Goal: Information Seeking & Learning: Learn about a topic

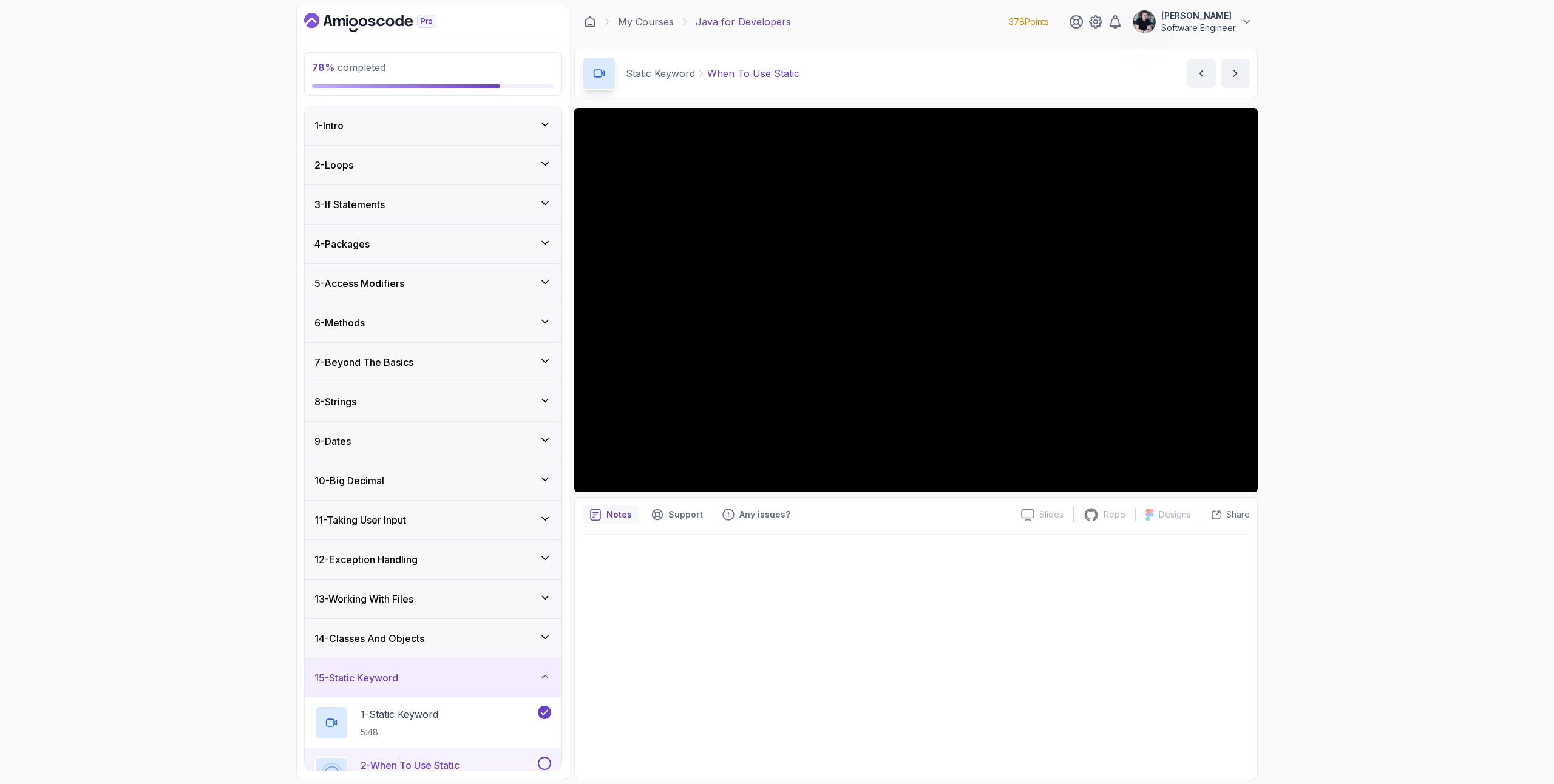
scroll to position [390, 0]
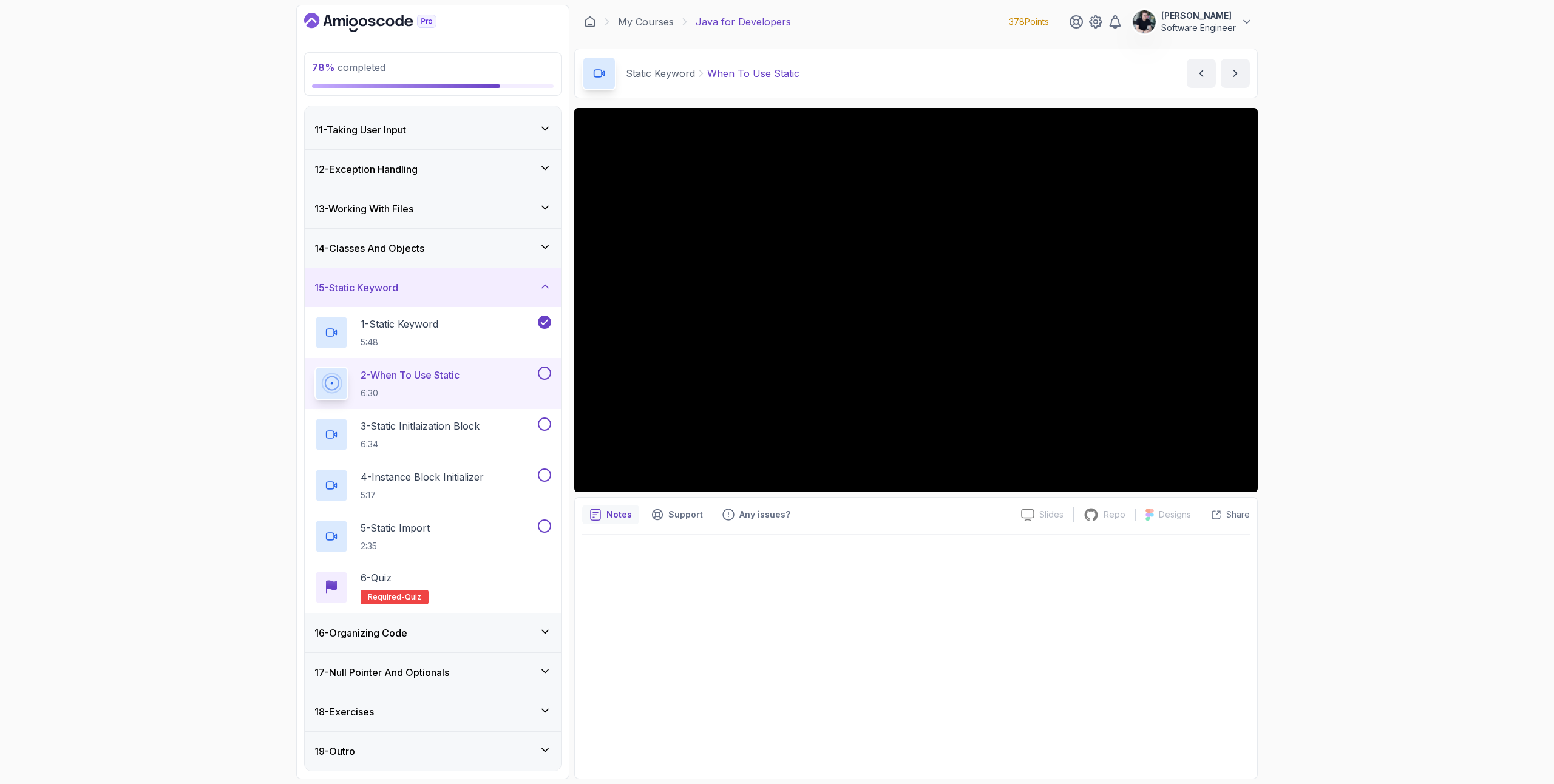
click at [412, 371] on p "2 - When To Use Static" at bounding box center [410, 375] width 99 height 15
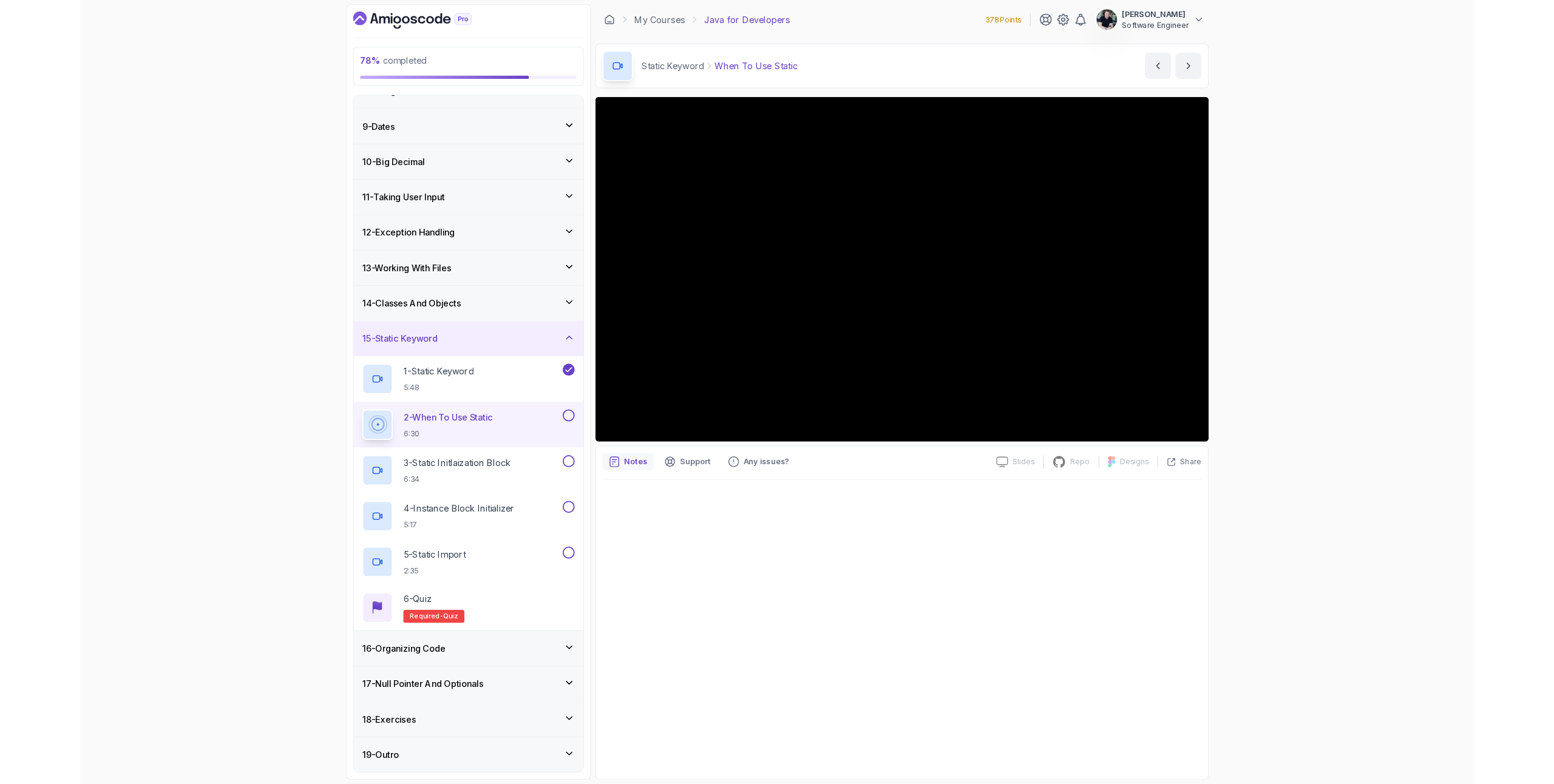
scroll to position [301, 0]
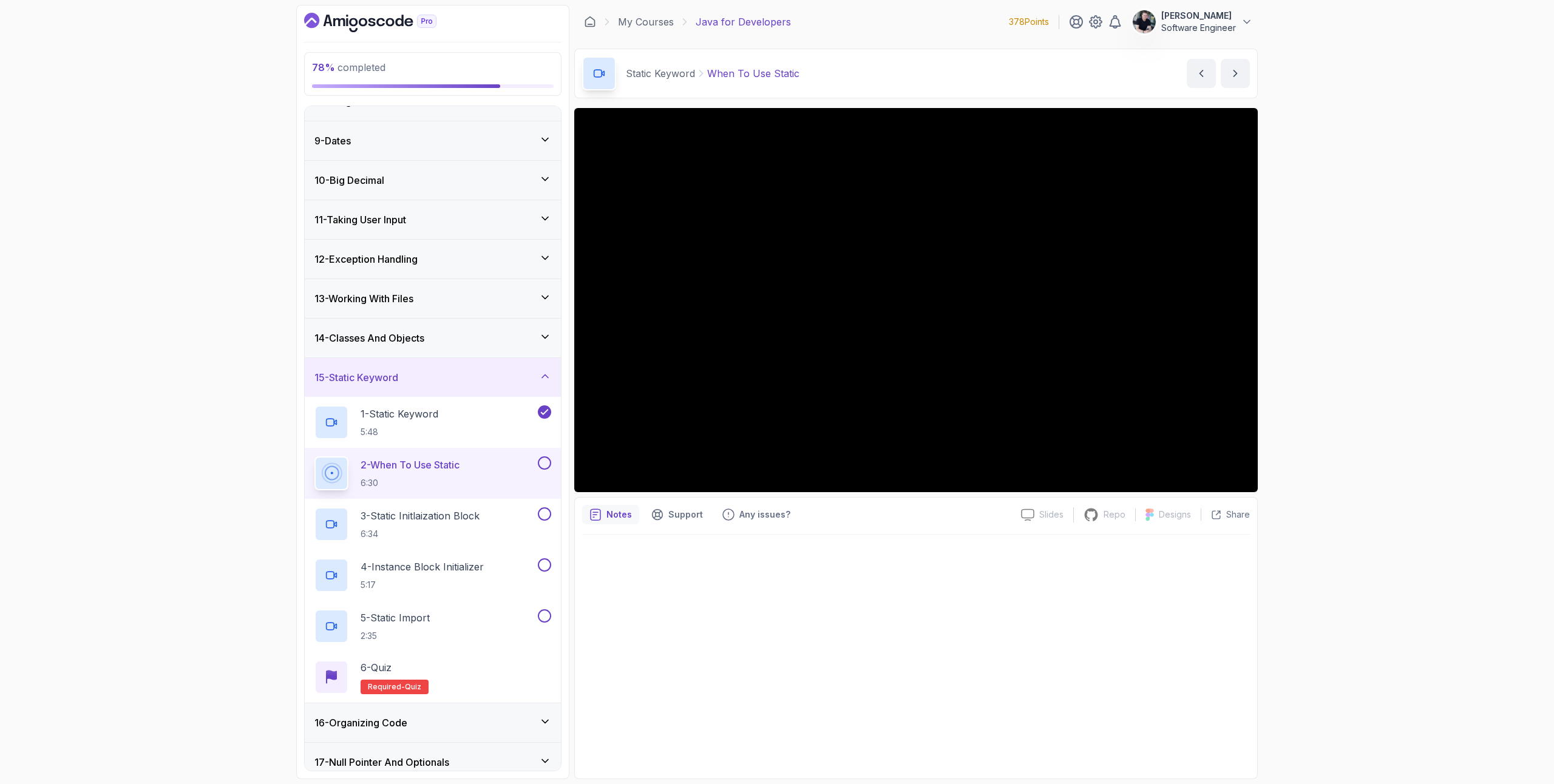
click at [435, 712] on div "16 - Organizing Code" at bounding box center [433, 723] width 256 height 39
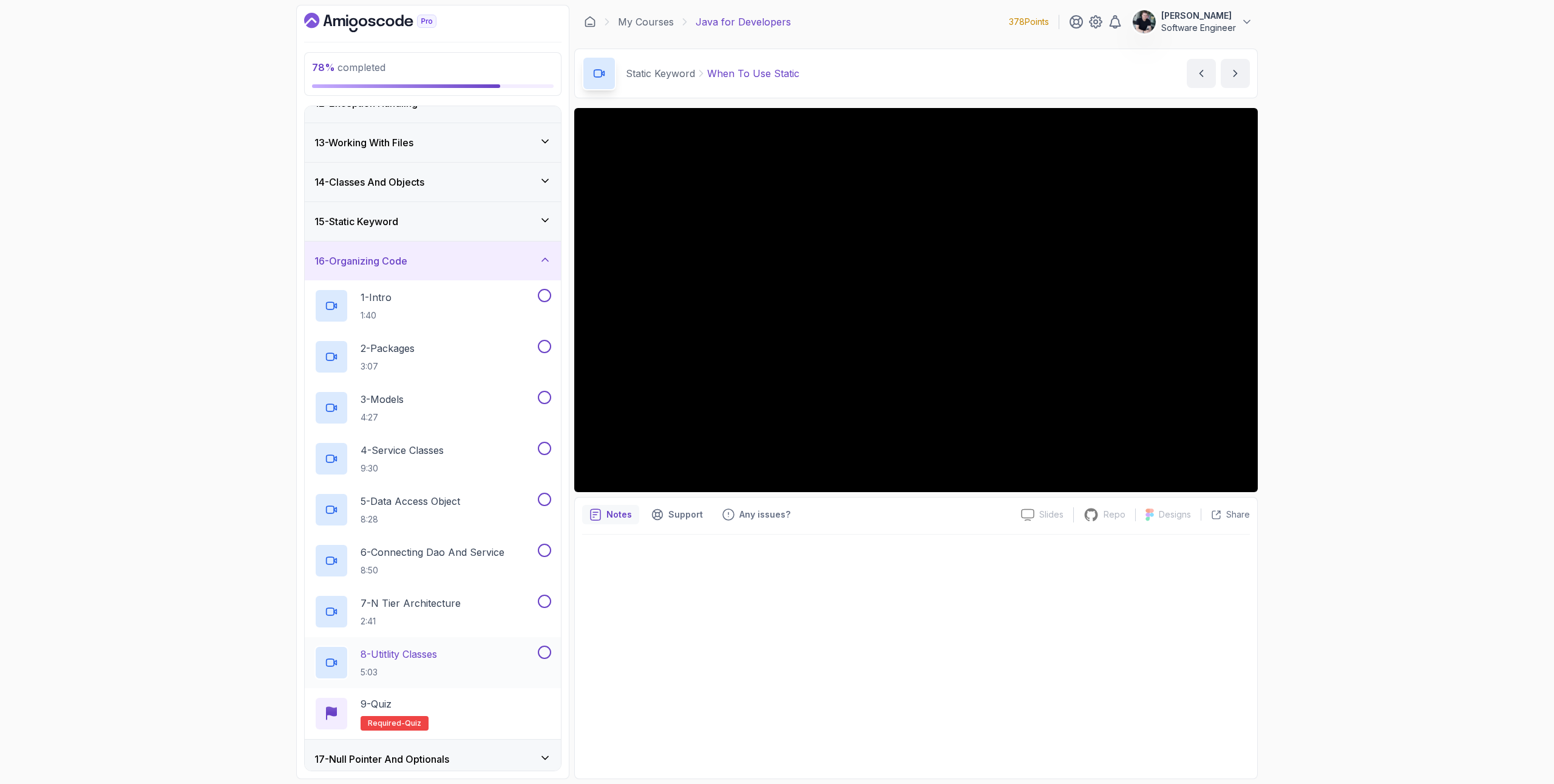
scroll to position [443, 0]
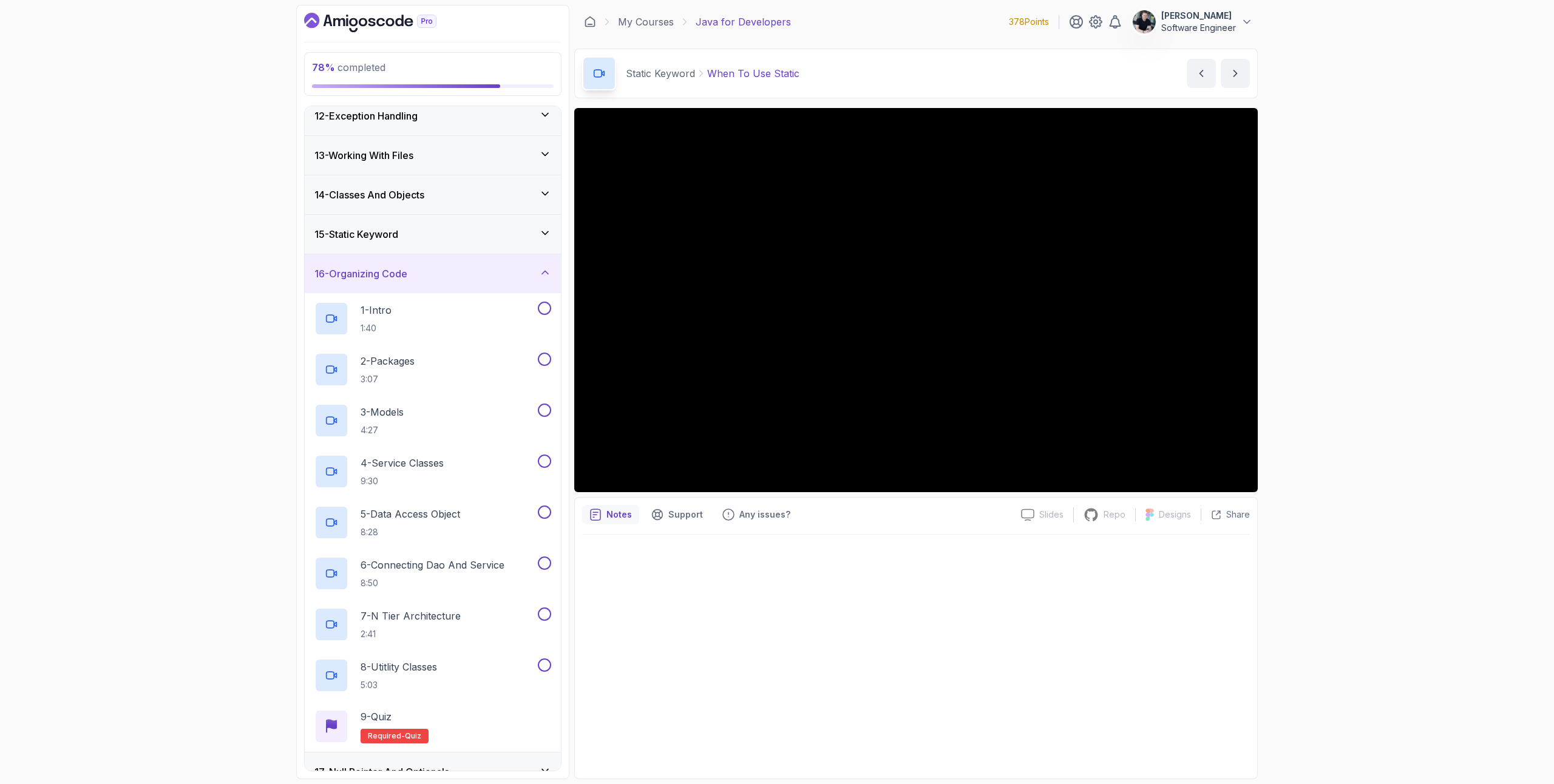
click at [398, 228] on h3 "15 - Static Keyword" at bounding box center [356, 234] width 84 height 15
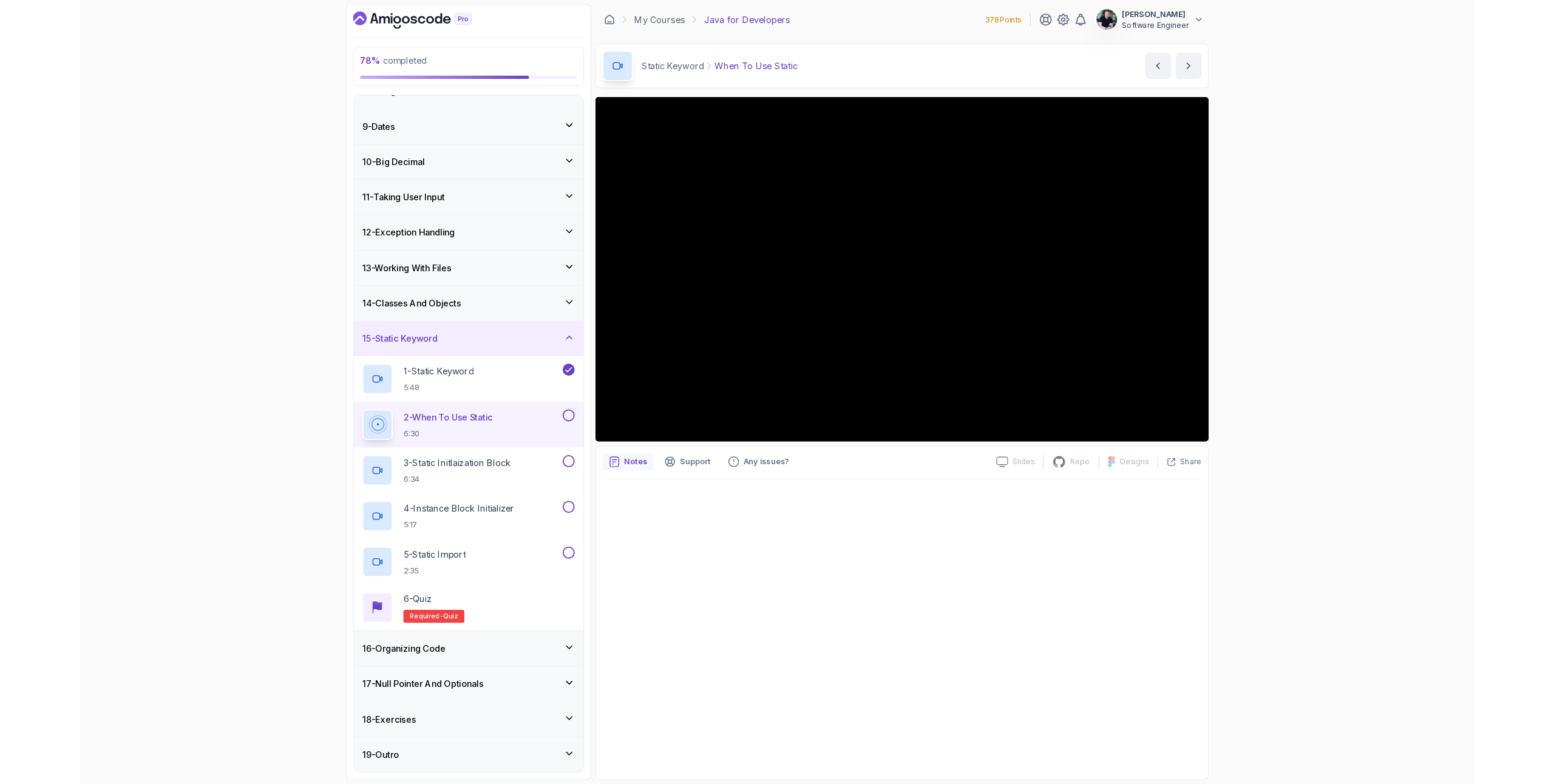
scroll to position [301, 0]
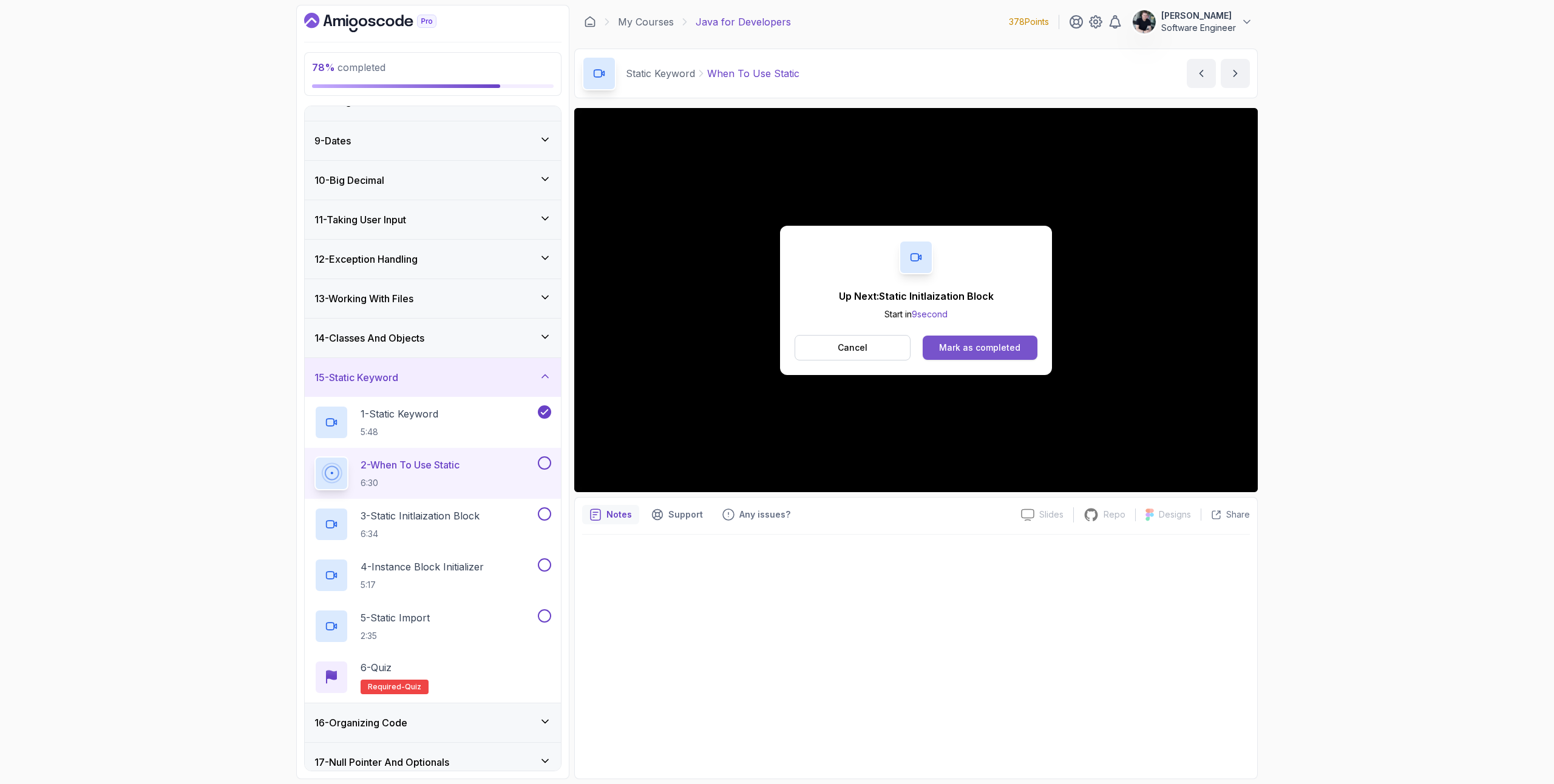
click at [1001, 348] on div "Mark as completed" at bounding box center [980, 347] width 81 height 12
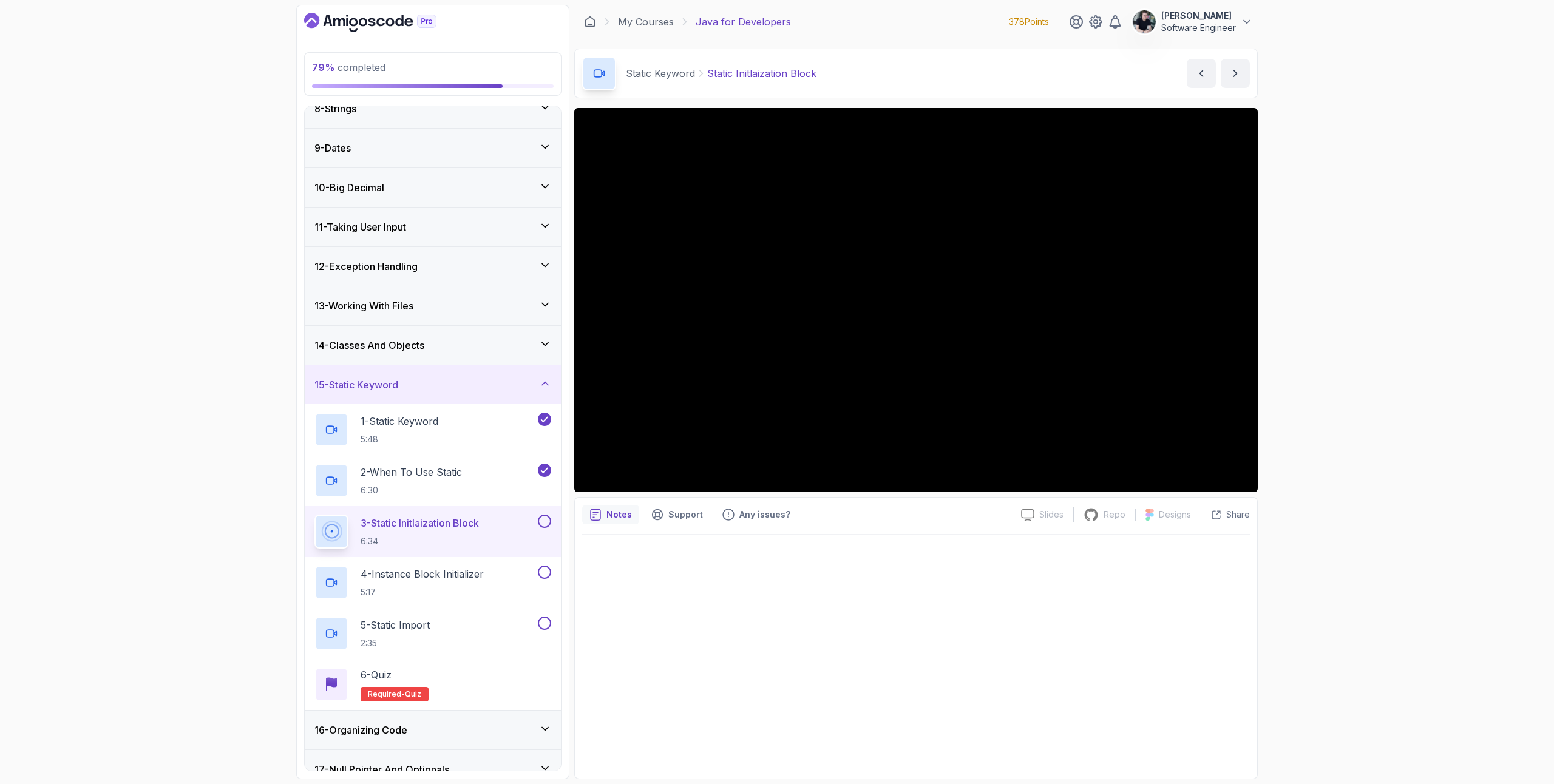
scroll to position [390, 0]
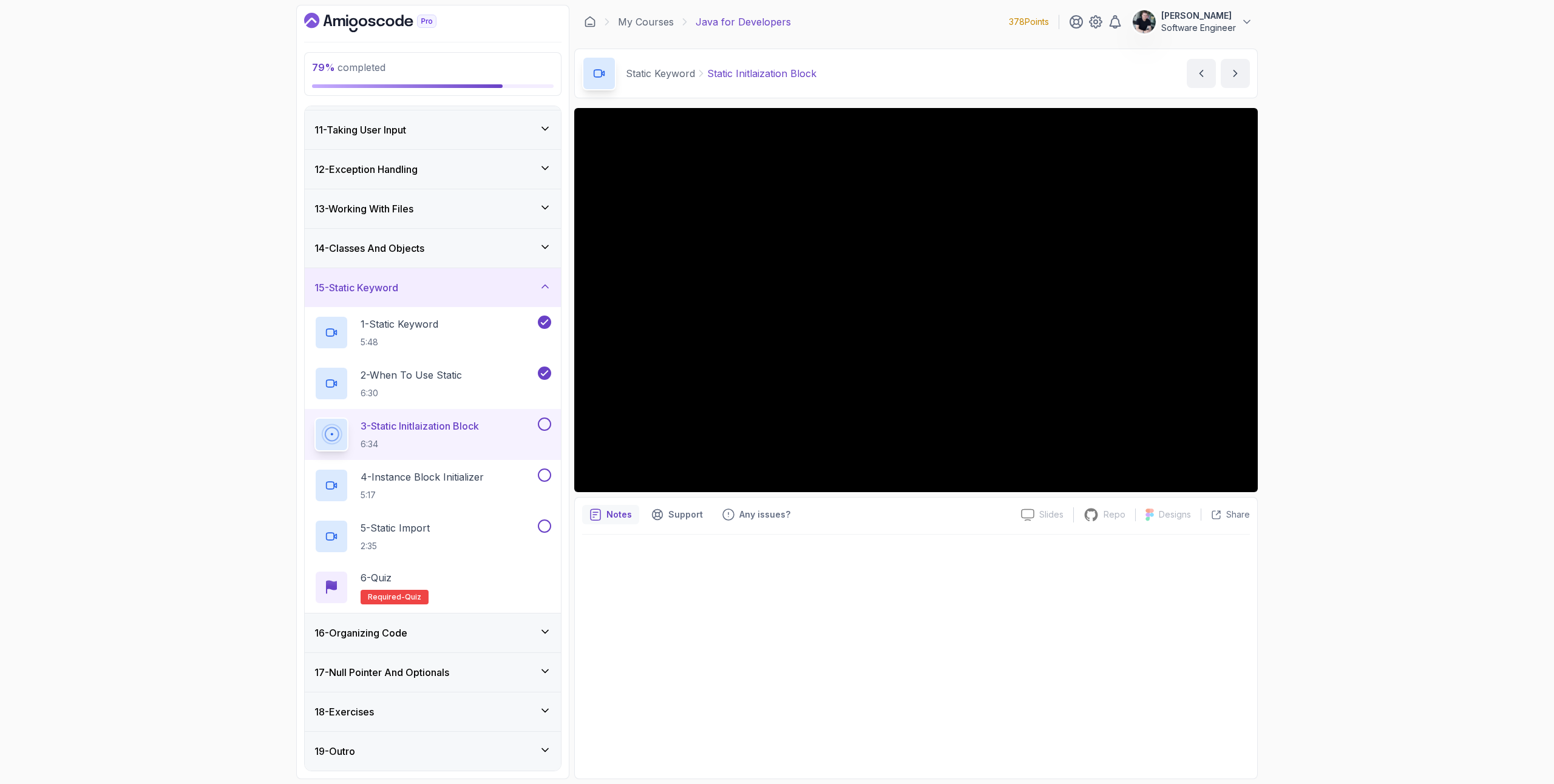
click at [416, 681] on div "17 - Null Pointer And Optionals" at bounding box center [433, 672] width 256 height 39
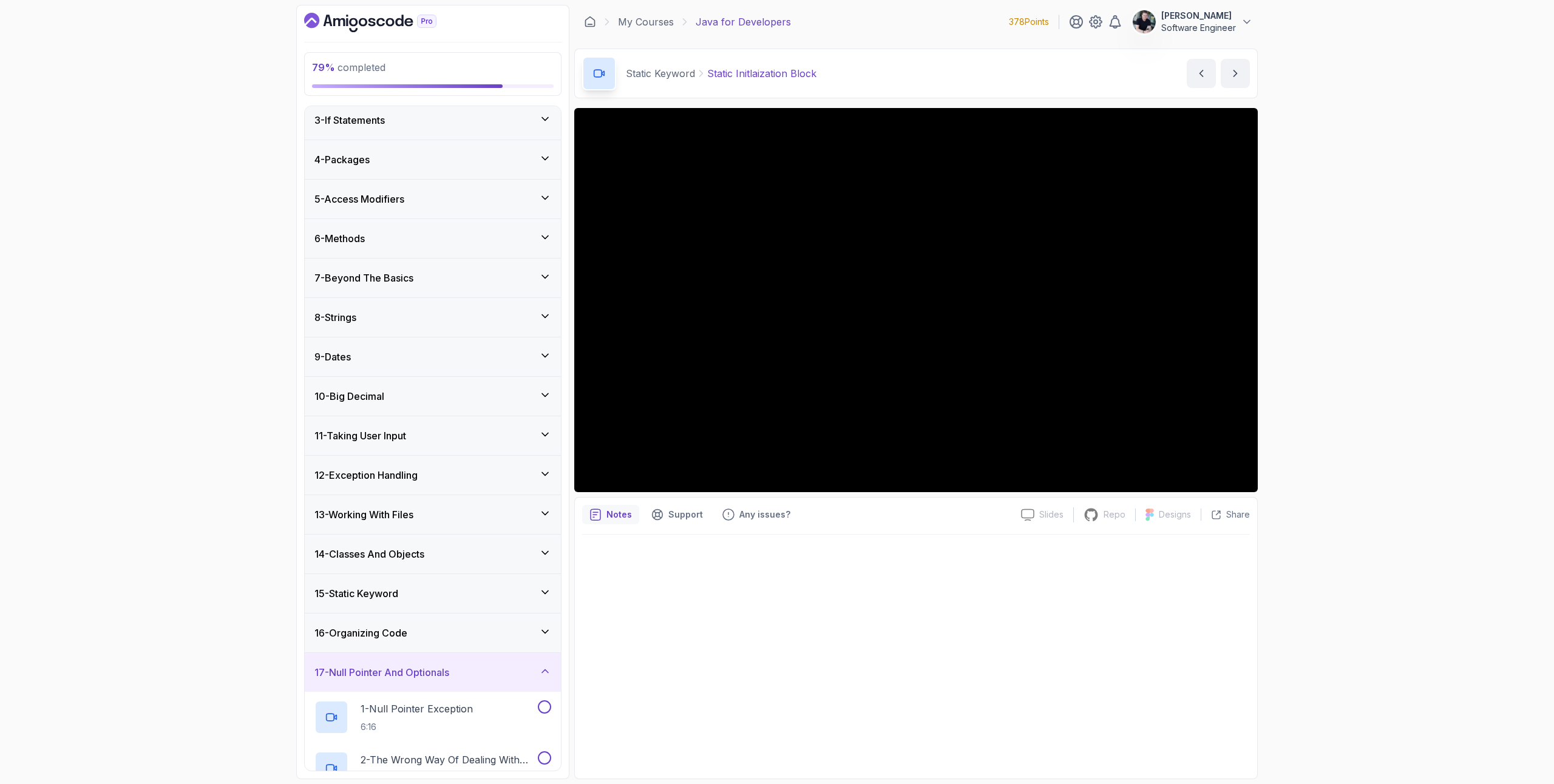
scroll to position [288, 0]
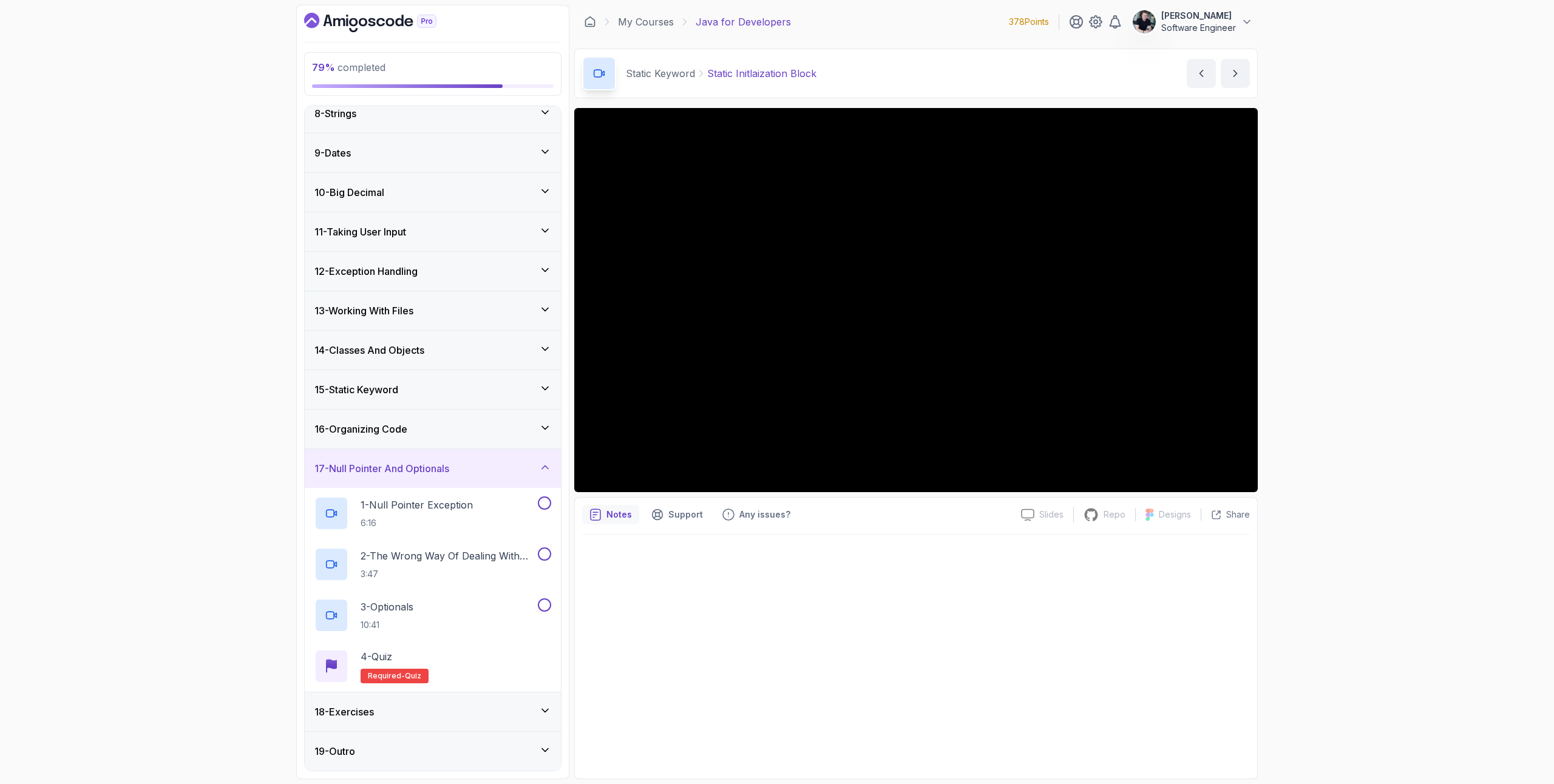
click at [386, 460] on div "17 - Null Pointer And Optionals" at bounding box center [433, 468] width 256 height 39
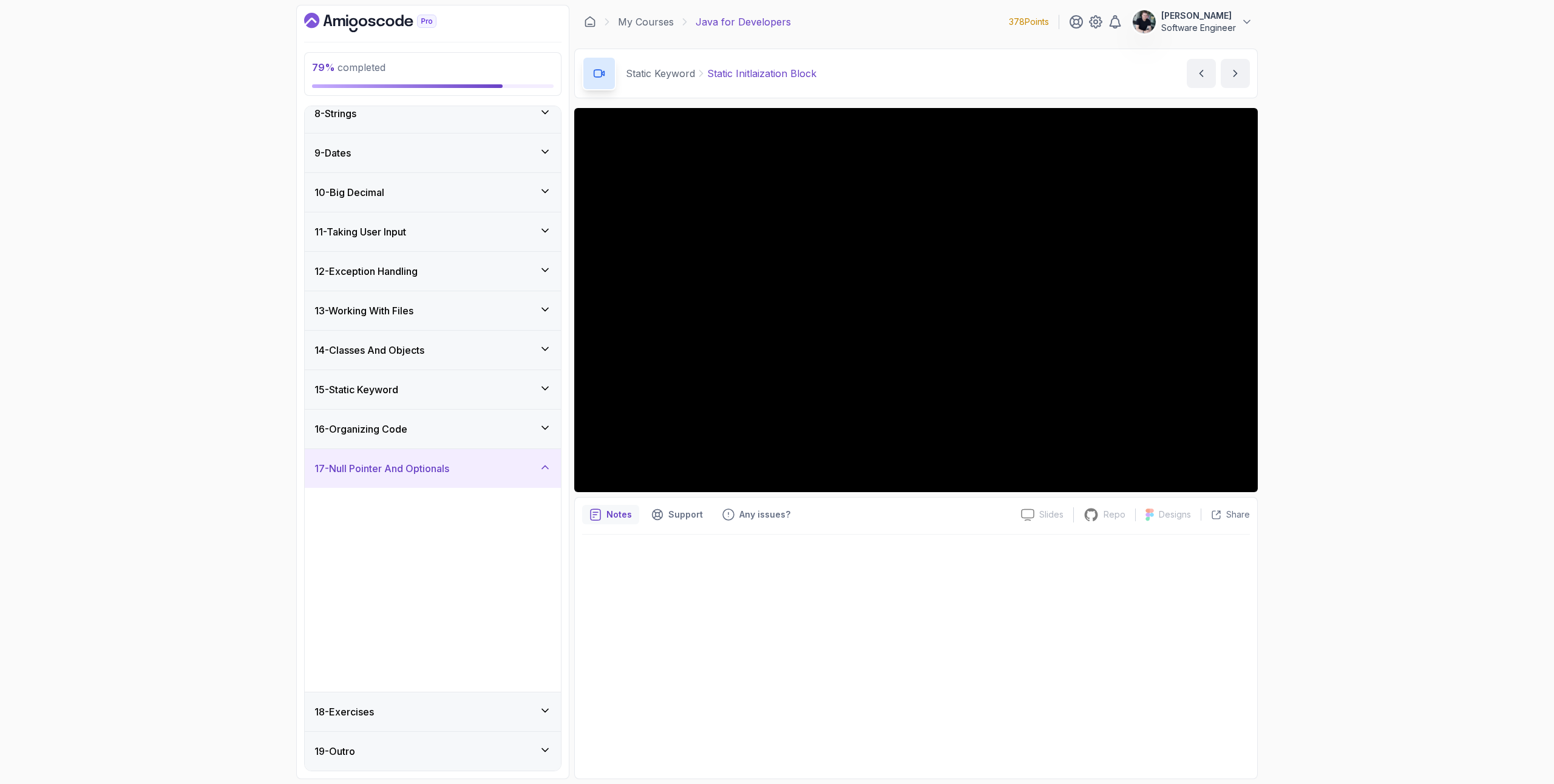
scroll to position [85, 0]
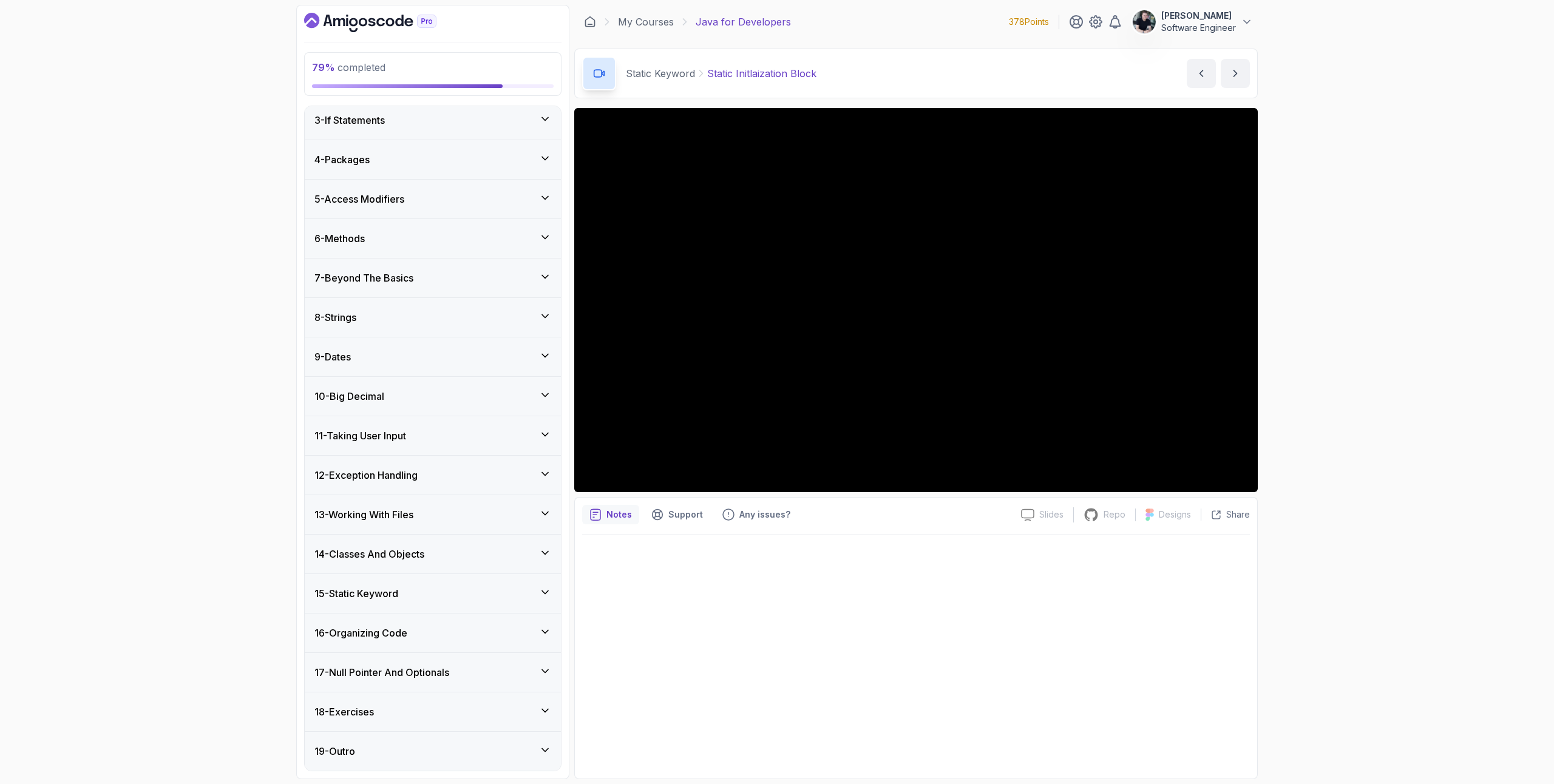
click at [368, 624] on div "16 - Organizing Code" at bounding box center [433, 632] width 256 height 39
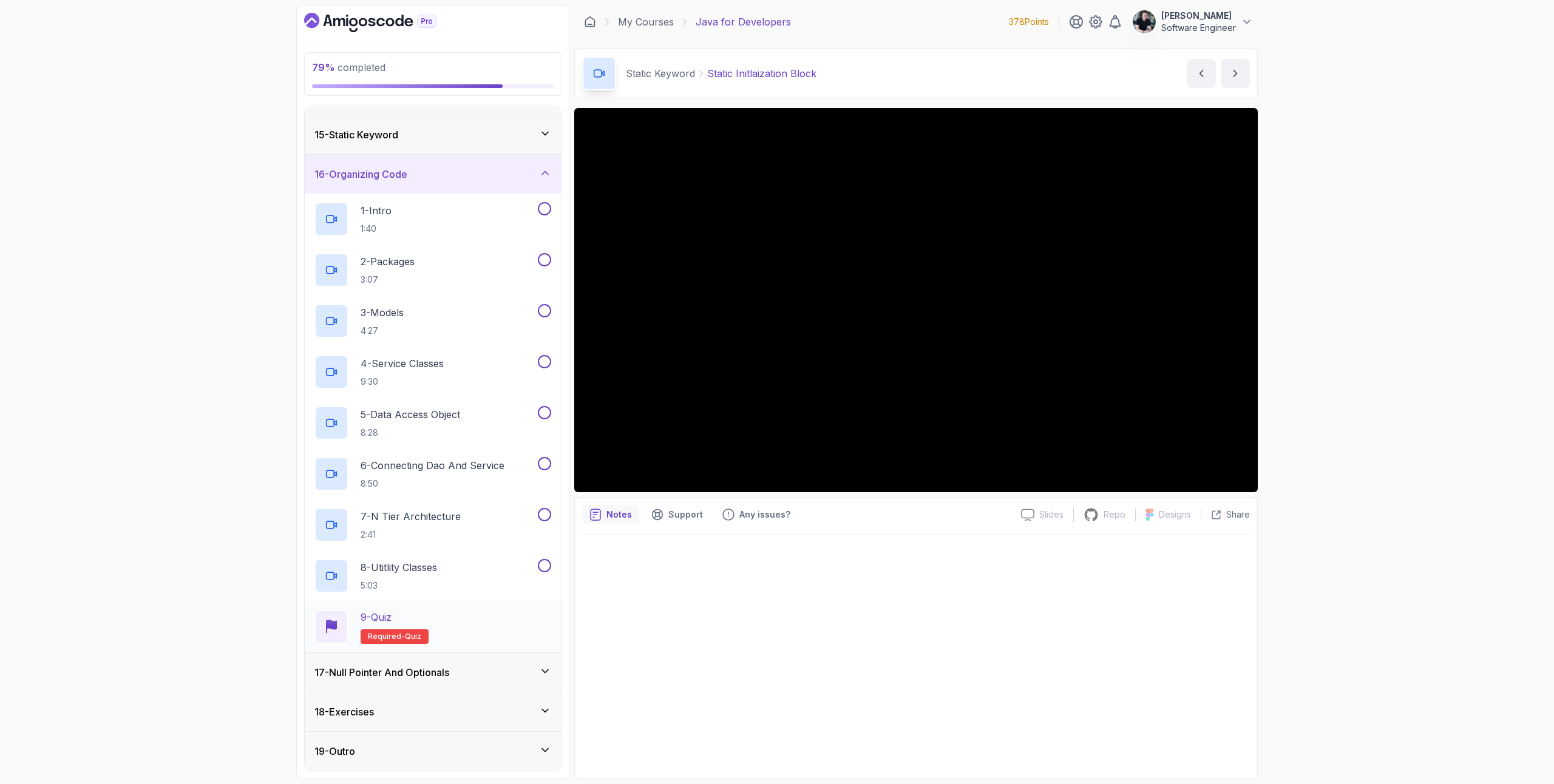
scroll to position [337, 0]
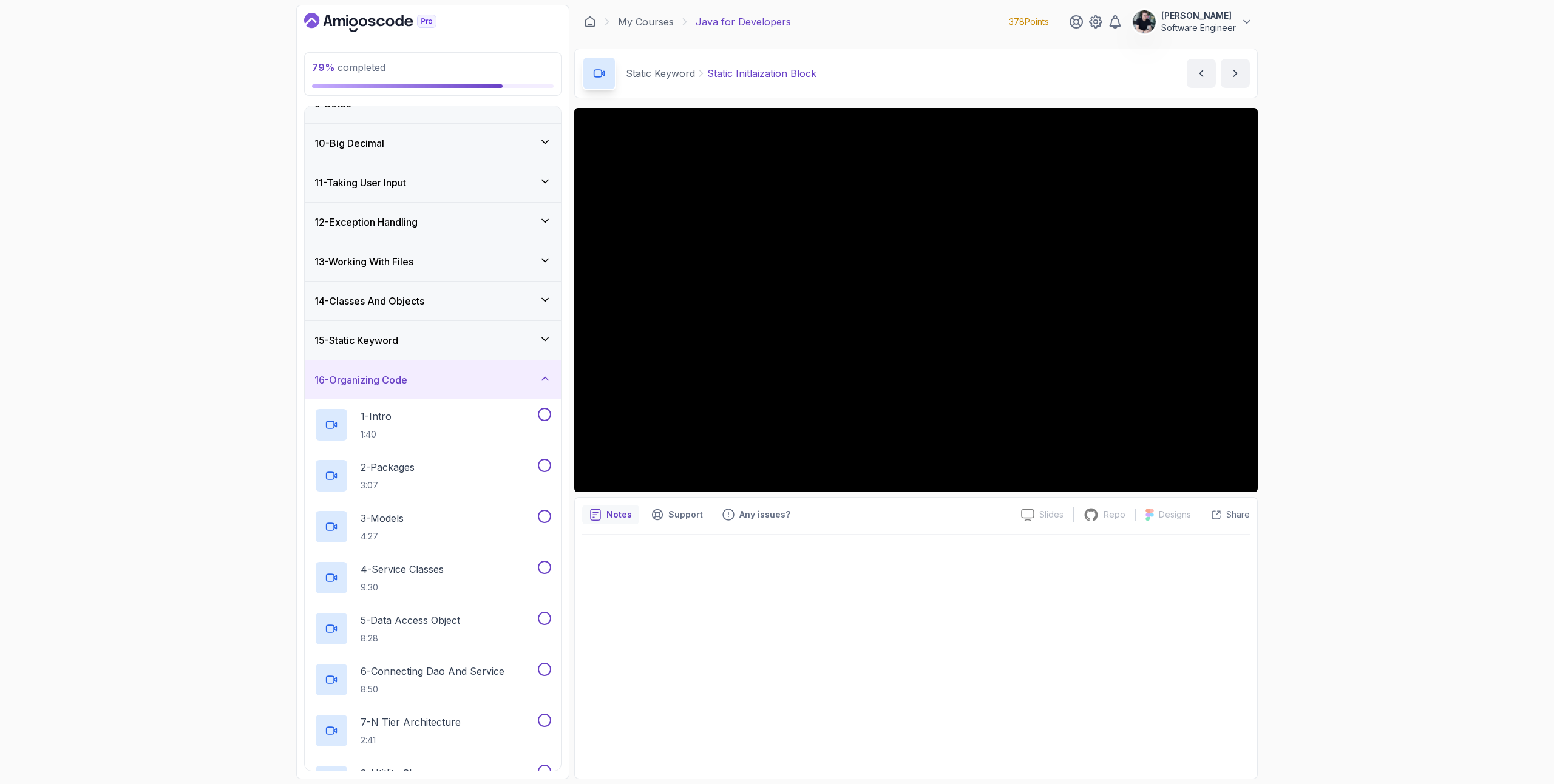
click at [369, 343] on h3 "15 - Static Keyword" at bounding box center [356, 341] width 84 height 15
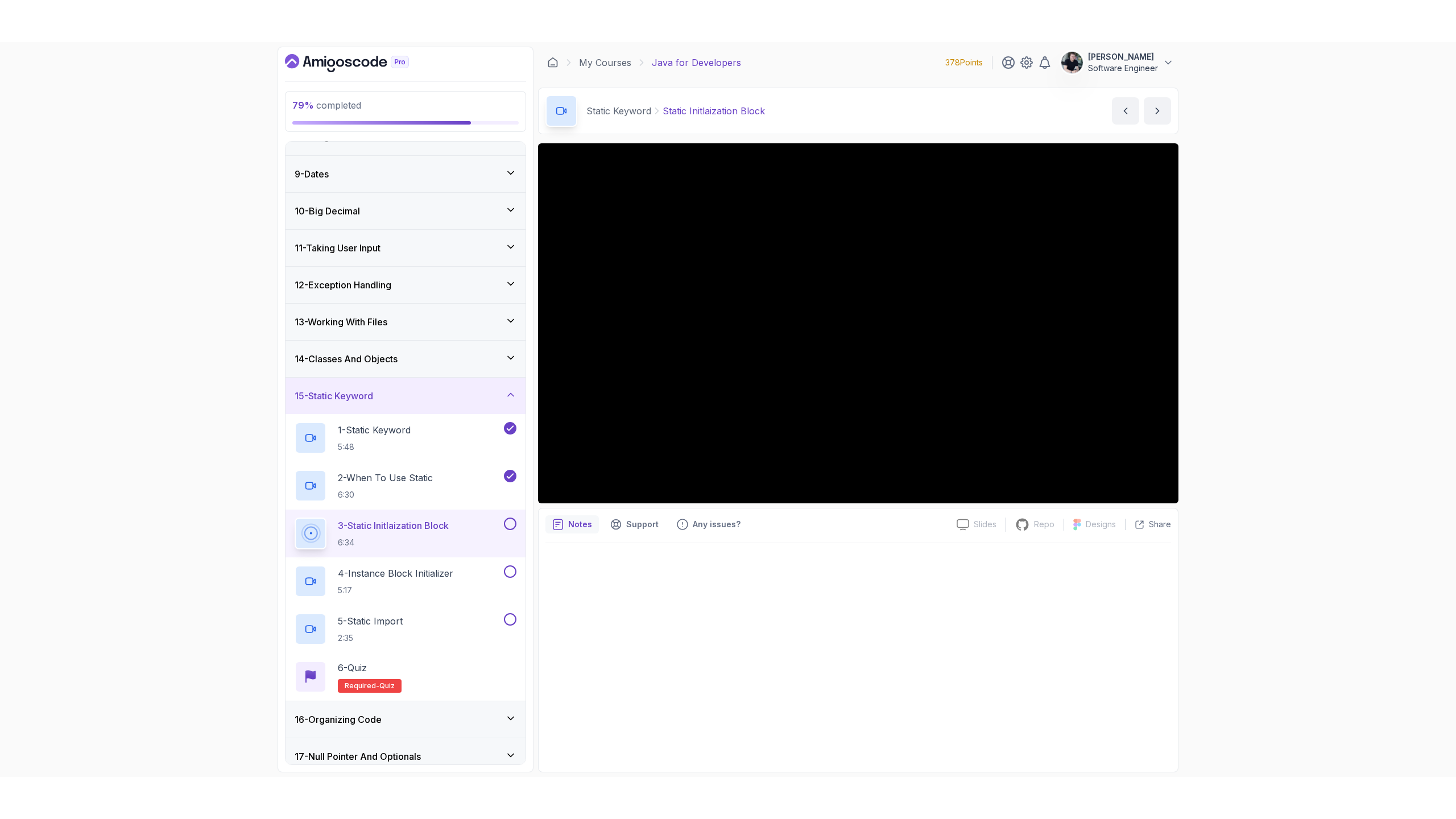
scroll to position [366, 0]
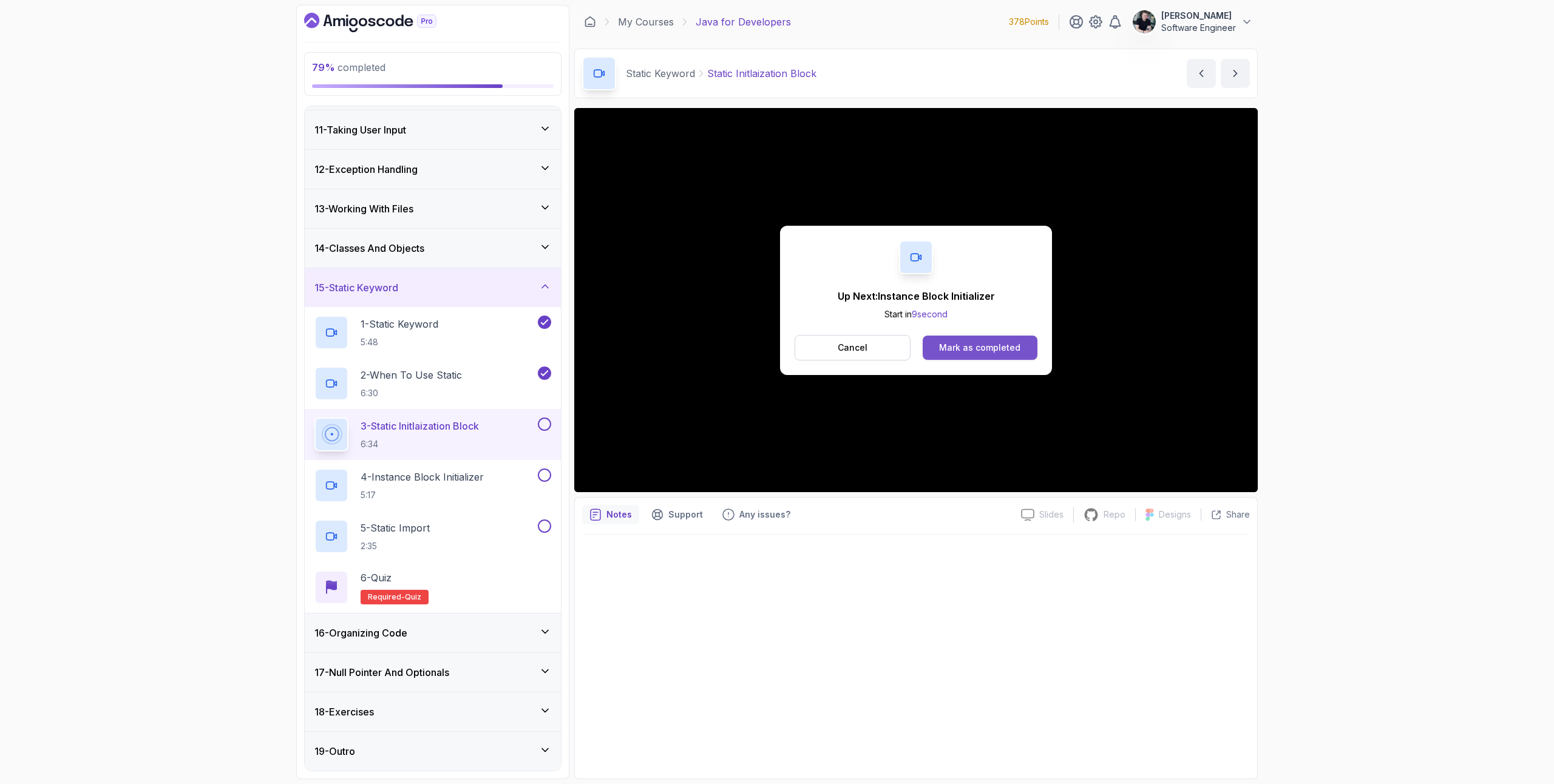
click at [953, 348] on div "Mark as completed" at bounding box center [980, 347] width 81 height 12
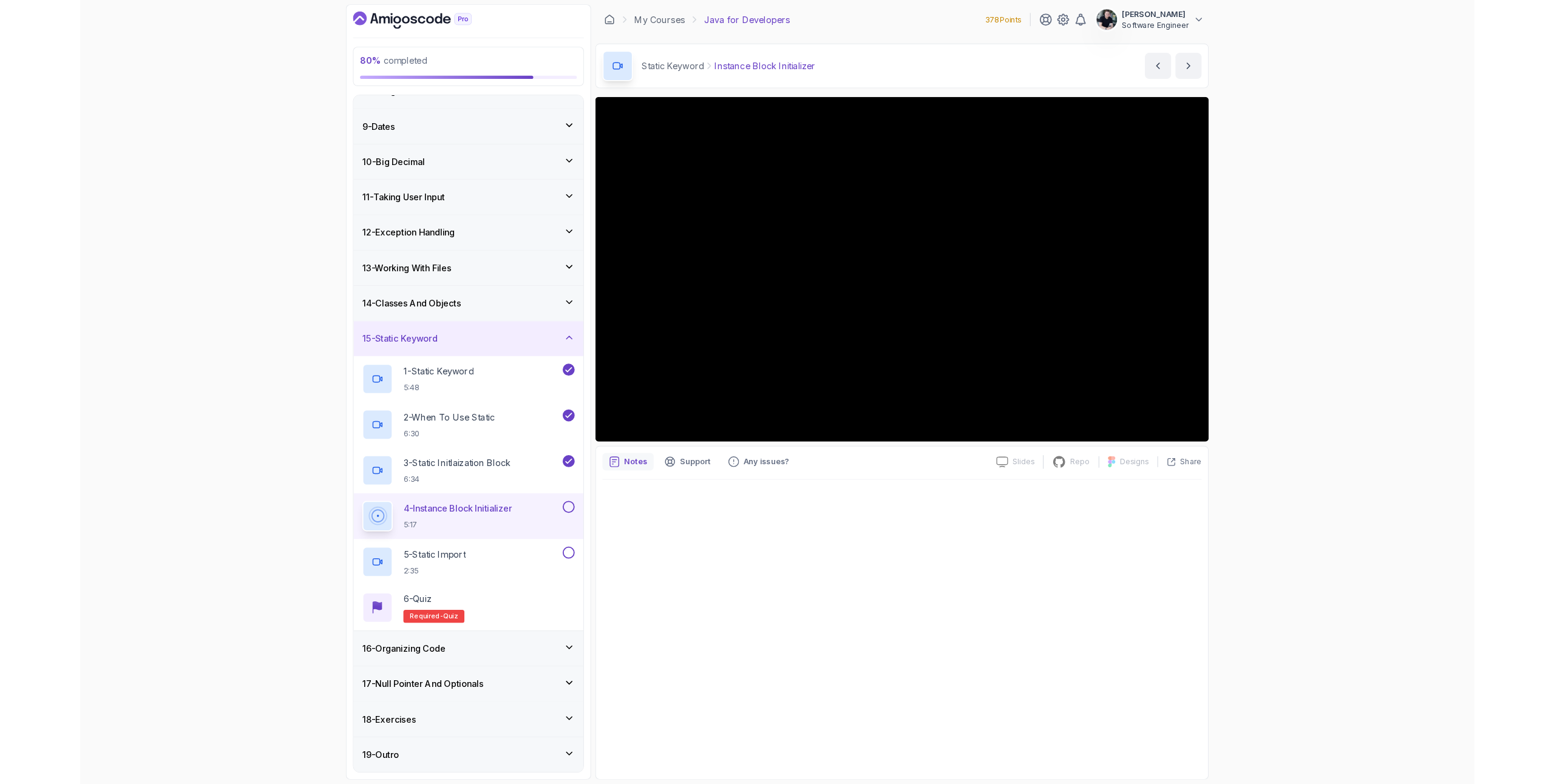
scroll to position [301, 0]
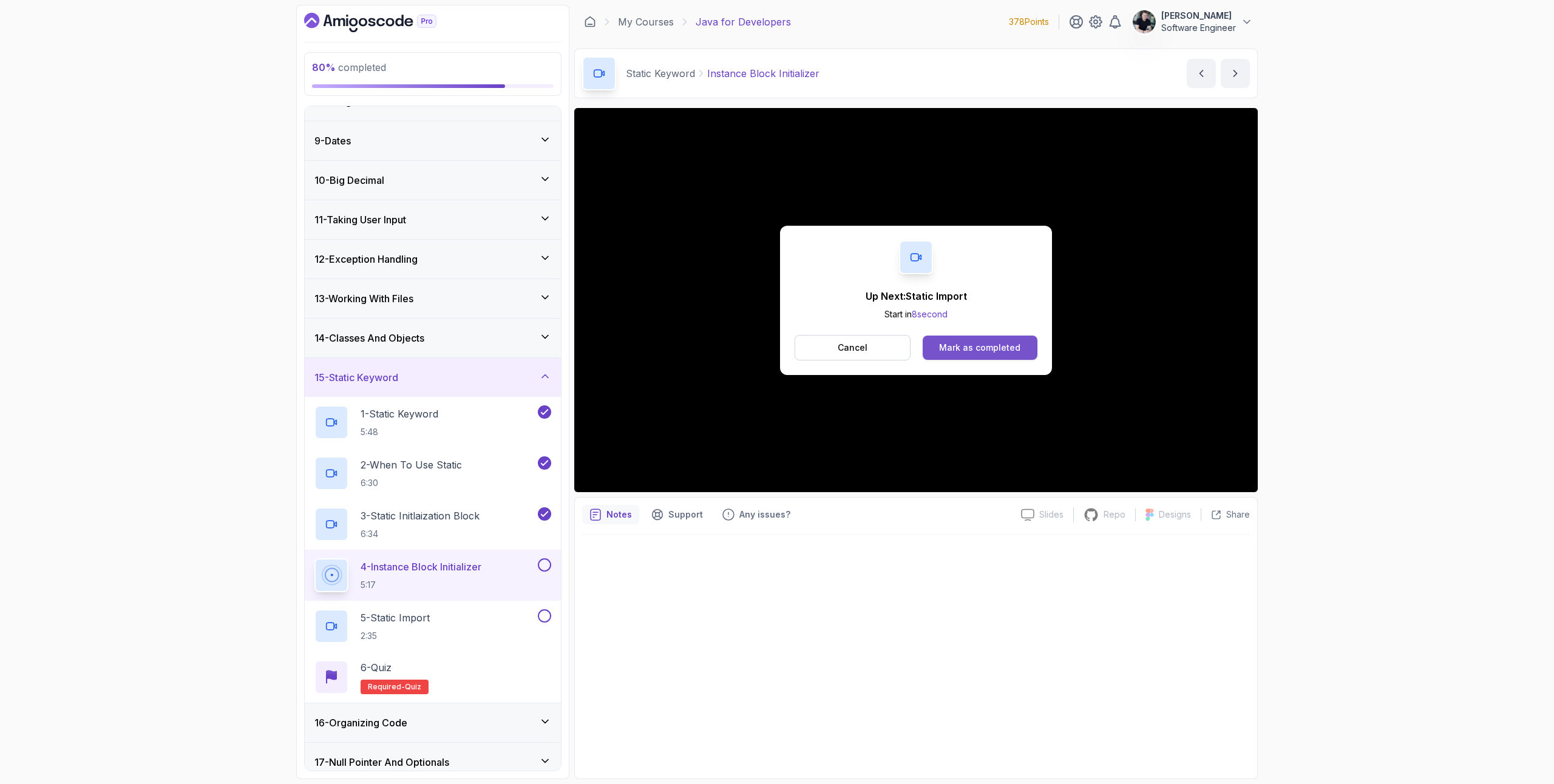
click at [981, 341] on div "Mark as completed" at bounding box center [980, 347] width 81 height 12
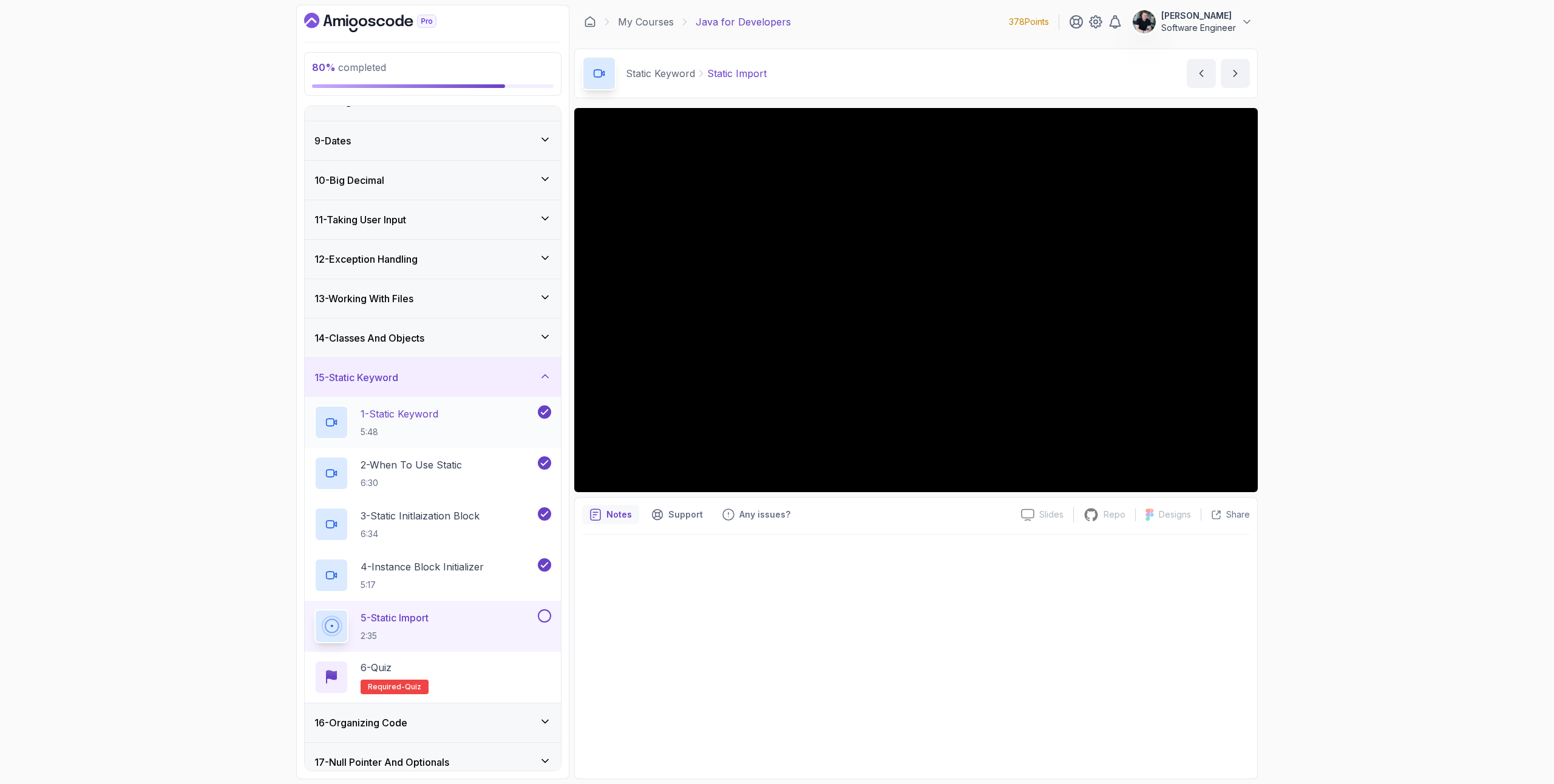
scroll to position [390, 0]
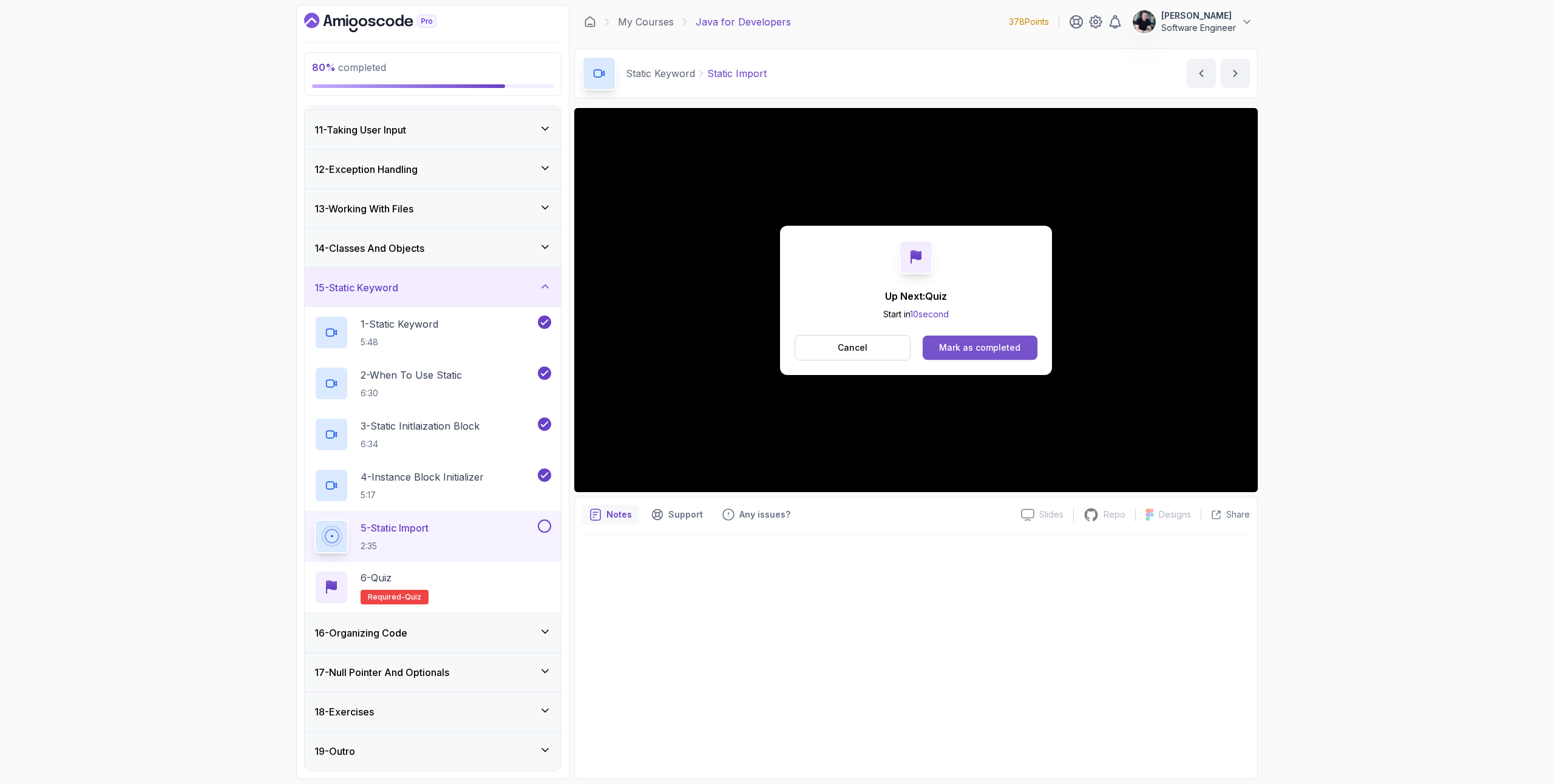
click at [995, 345] on div "Mark as completed" at bounding box center [980, 347] width 81 height 12
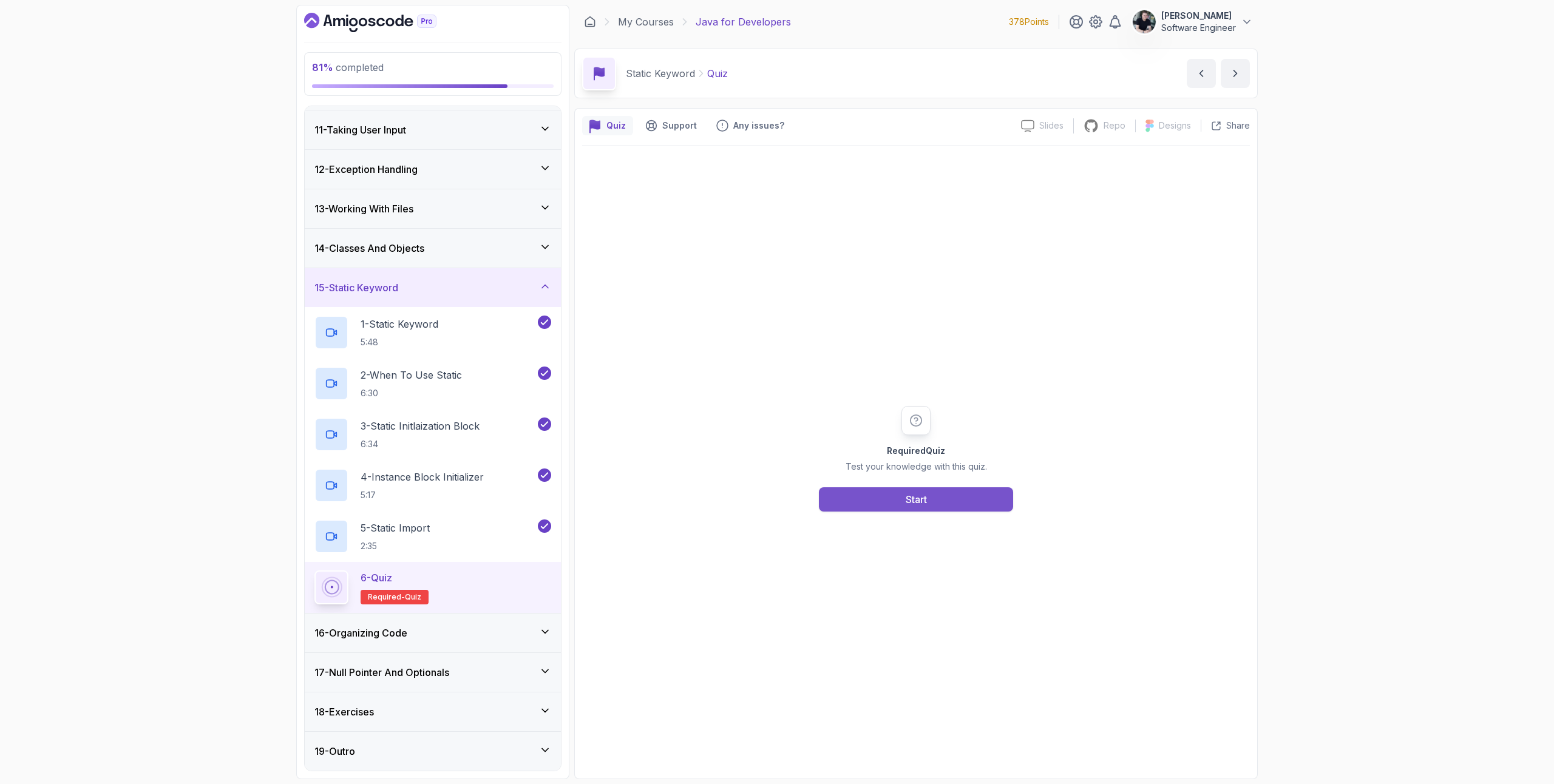
click at [949, 488] on button "Start" at bounding box center [916, 499] width 194 height 24
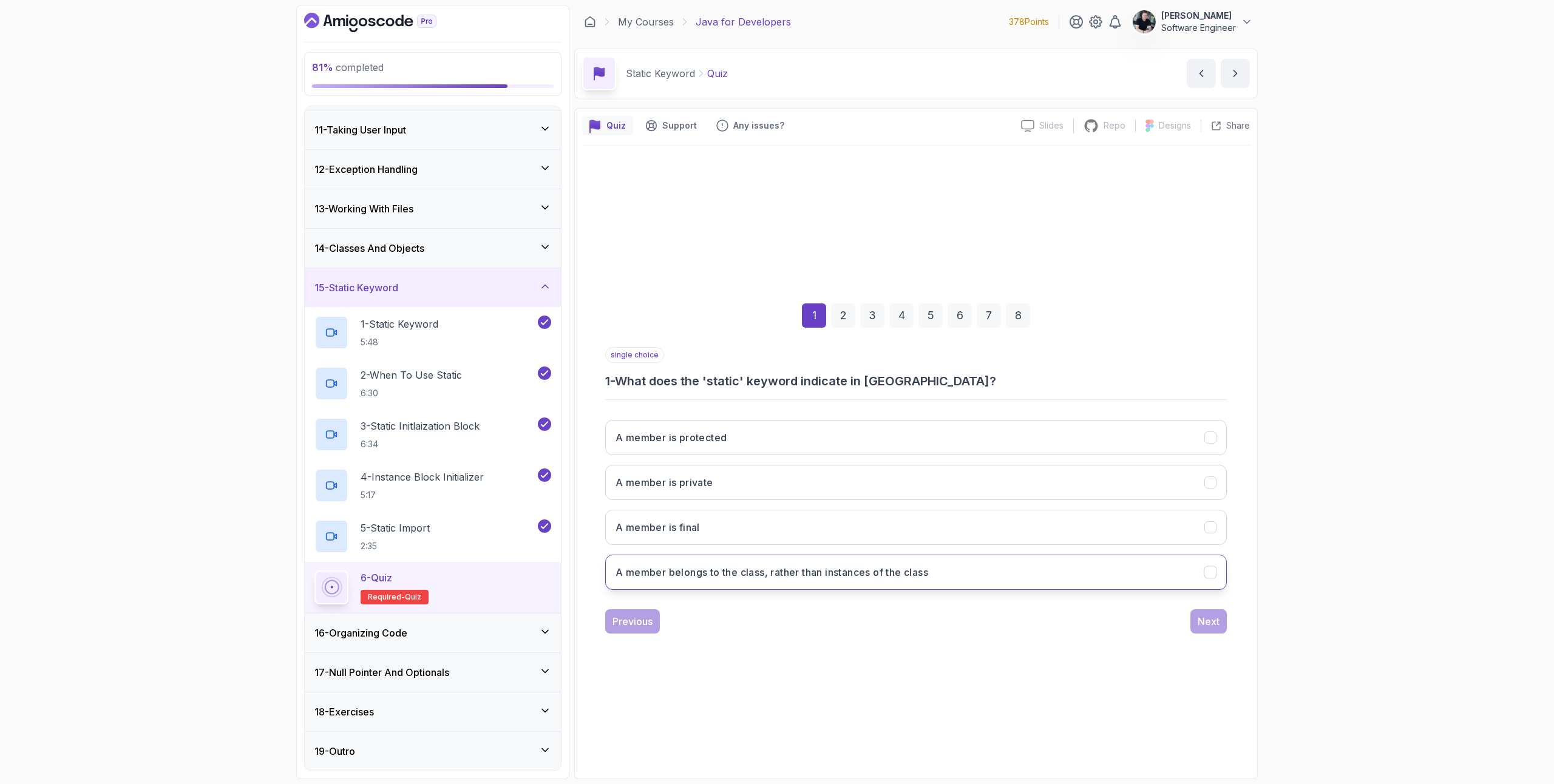
click at [803, 580] on button "A member belongs to the class, rather than instances of the class" at bounding box center [916, 572] width 622 height 35
click at [1195, 612] on button "Next" at bounding box center [1208, 620] width 37 height 24
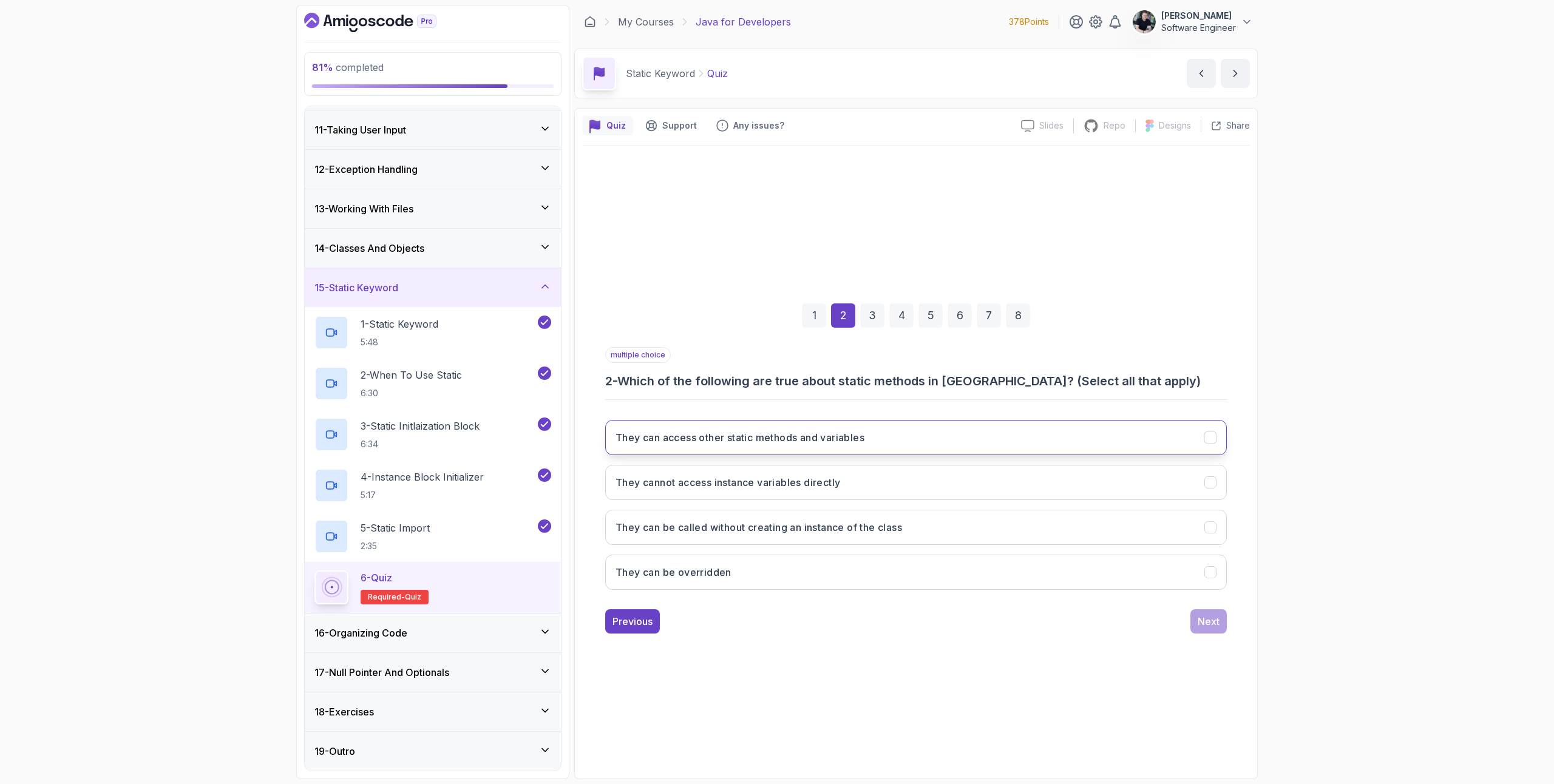
click at [861, 440] on h3 "They can access other static methods and variables" at bounding box center [740, 438] width 248 height 15
click at [840, 485] on h3 "They cannot access instance variables directly" at bounding box center [728, 483] width 224 height 15
click at [823, 536] on button "They can be called without creating an instance of the class" at bounding box center [916, 527] width 622 height 35
click at [1216, 625] on div "Next" at bounding box center [1208, 621] width 22 height 15
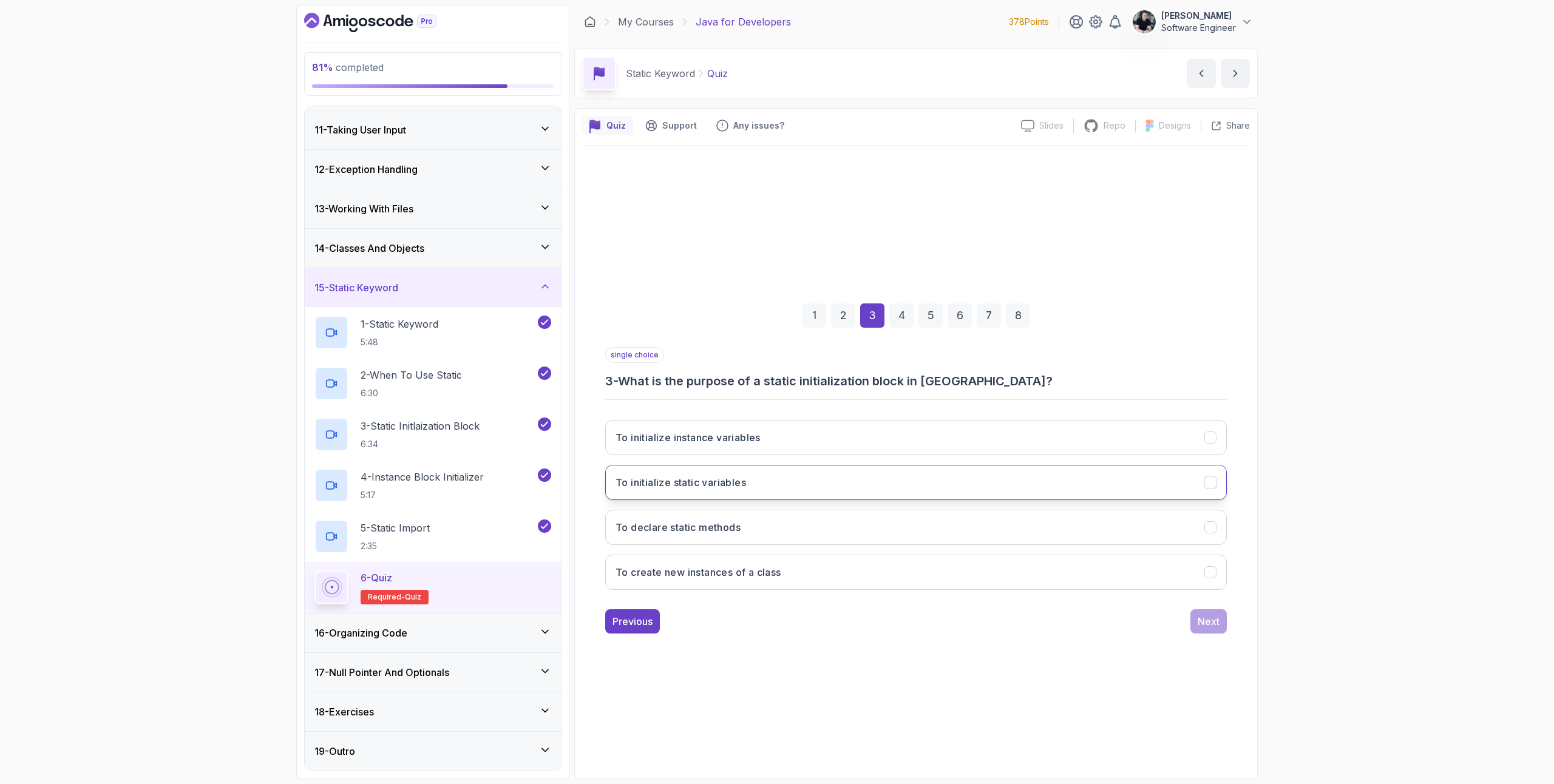
click at [775, 494] on button "To initialize static variables" at bounding box center [916, 482] width 622 height 35
click at [1210, 619] on div "Next" at bounding box center [1208, 621] width 22 height 15
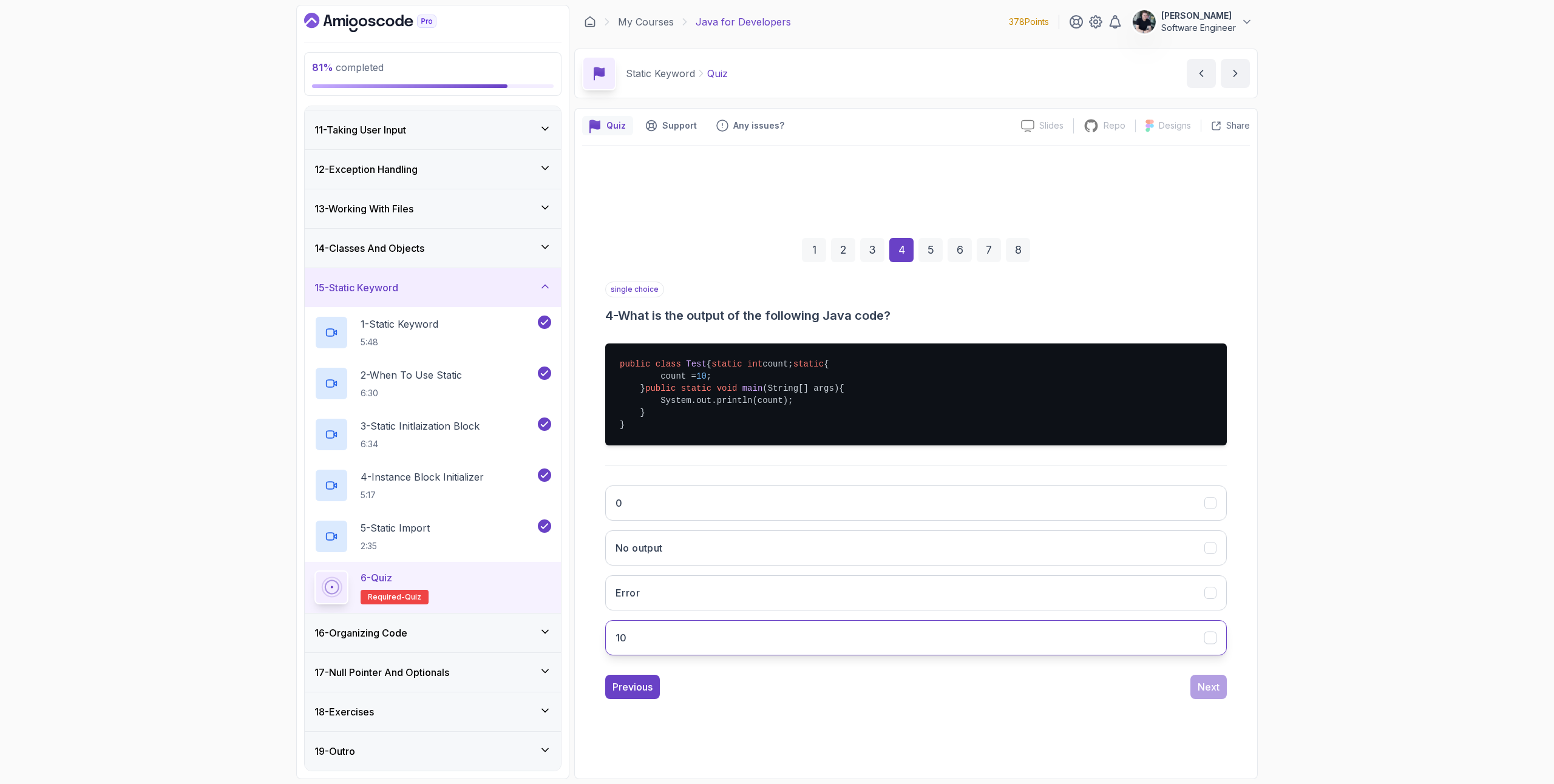
click at [697, 654] on button "10" at bounding box center [916, 637] width 622 height 35
click at [1217, 694] on div "Next" at bounding box center [1208, 687] width 22 height 15
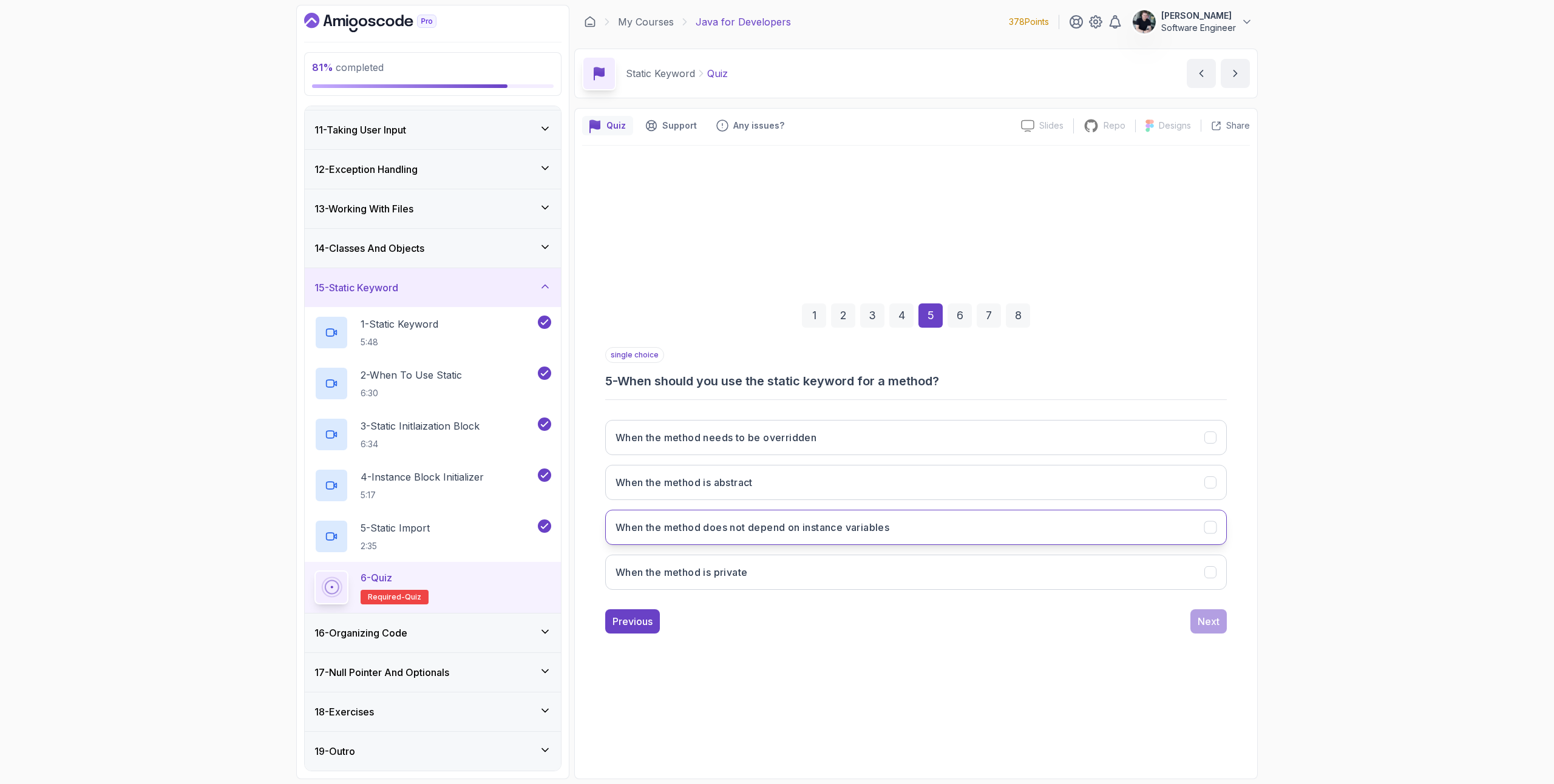
click at [1197, 531] on button "When the method does not depend on instance variables" at bounding box center [916, 527] width 622 height 35
click at [1212, 629] on button "Next" at bounding box center [1208, 620] width 37 height 24
click at [952, 526] on h3 "To import static members of a class so they can be used without class qualifica…" at bounding box center [814, 527] width 396 height 15
click at [1212, 618] on div "Next" at bounding box center [1208, 621] width 22 height 15
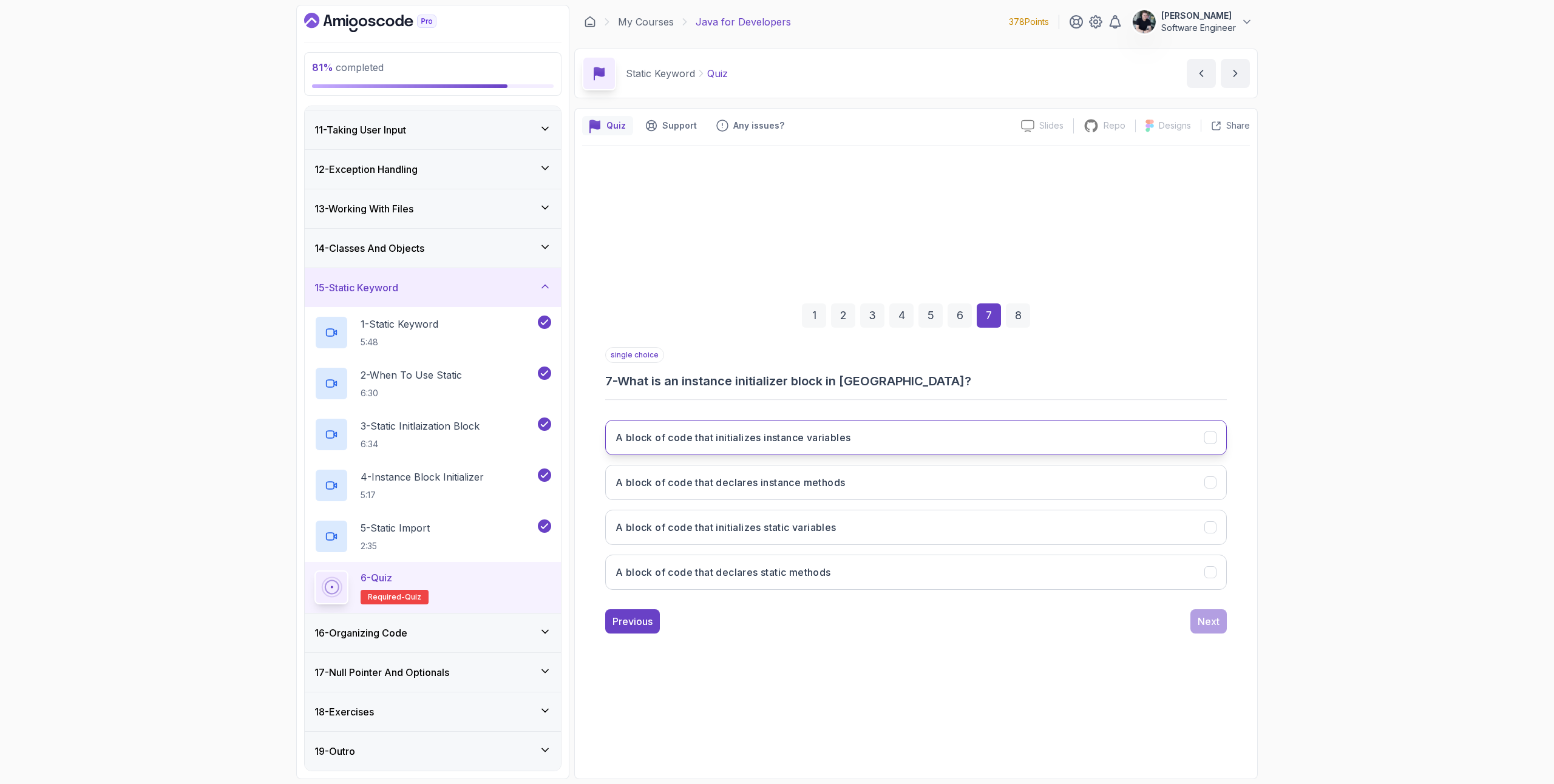
click at [784, 437] on h3 "A block of code that initializes instance variables" at bounding box center [733, 438] width 235 height 15
click at [1217, 622] on div "Next" at bounding box center [1208, 621] width 22 height 15
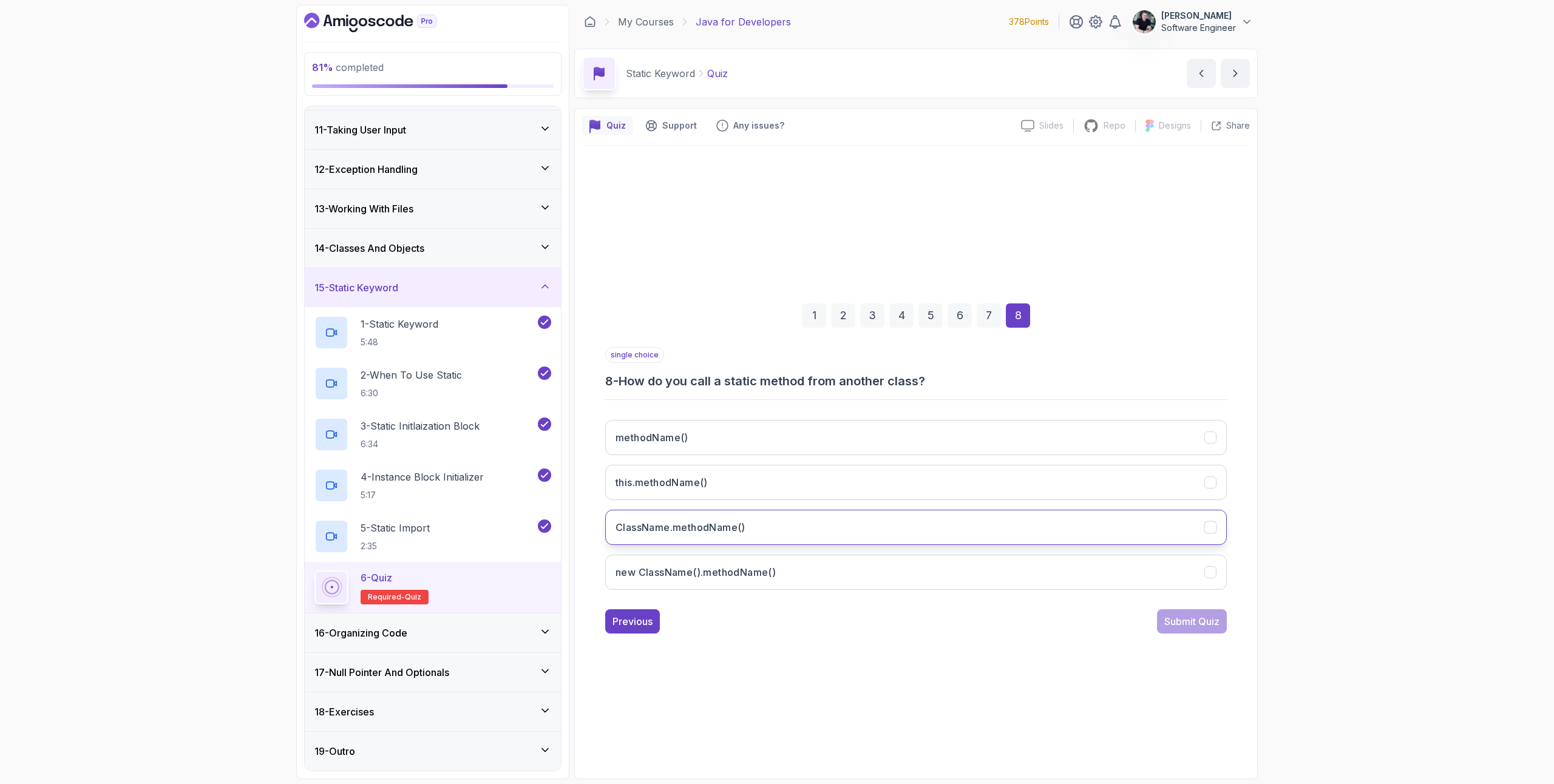
click at [746, 532] on button "ClassName.methodName()" at bounding box center [916, 527] width 622 height 35
click at [1211, 629] on button "Submit Quiz" at bounding box center [1192, 620] width 70 height 24
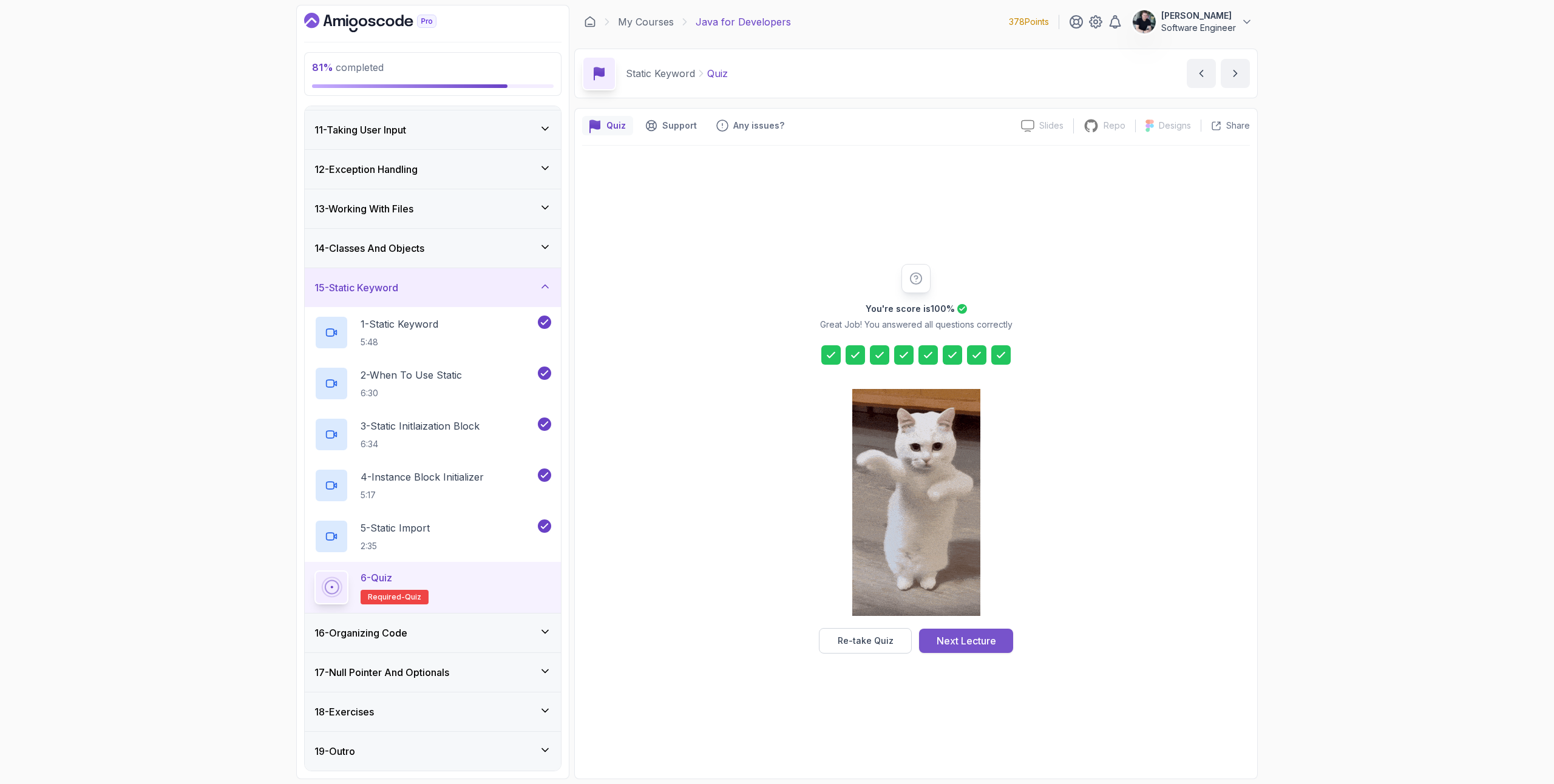
click at [994, 642] on div "Next Lecture" at bounding box center [966, 641] width 60 height 15
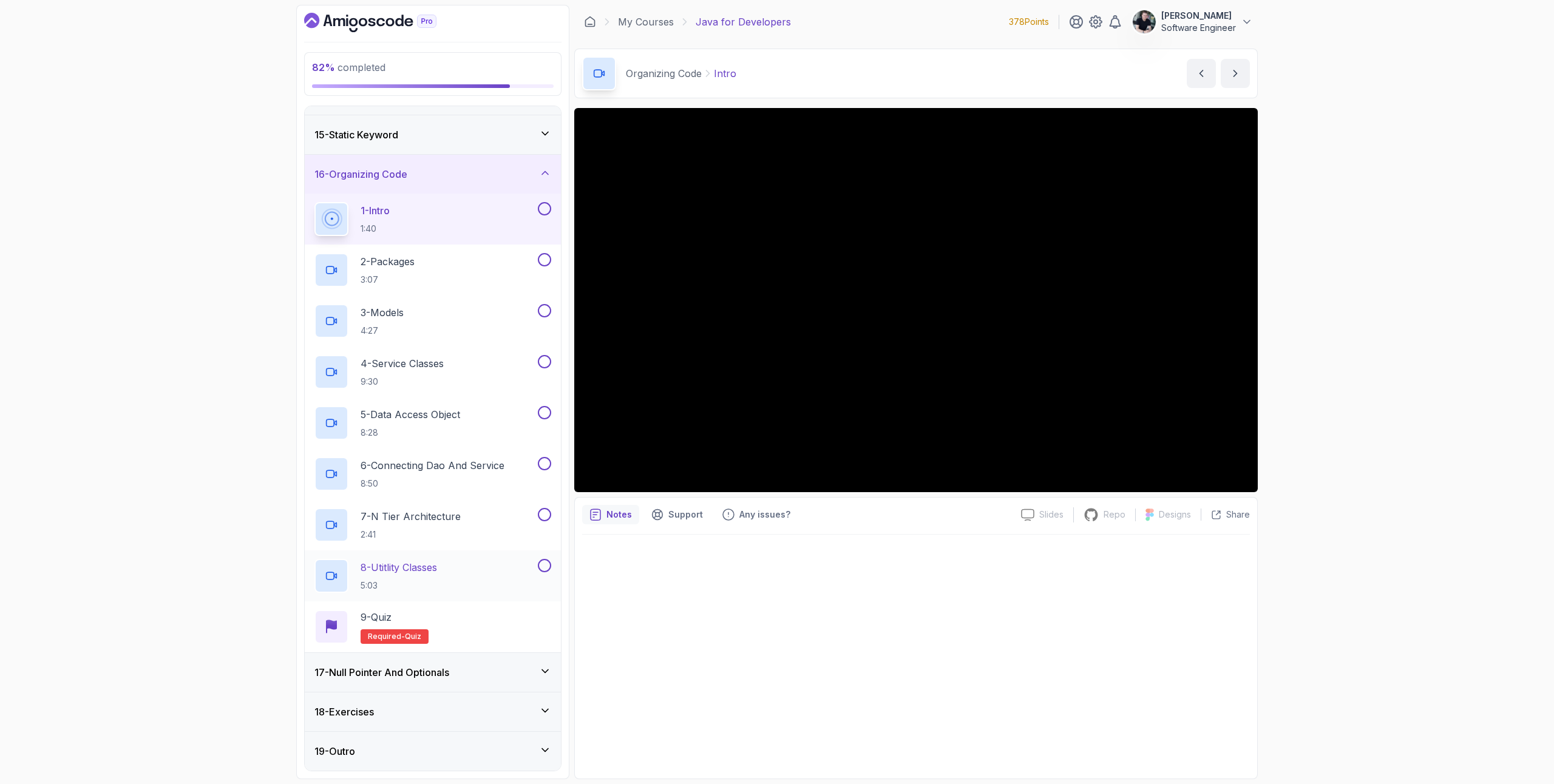
scroll to position [523, 0]
